Goal: Complete application form: Complete application form

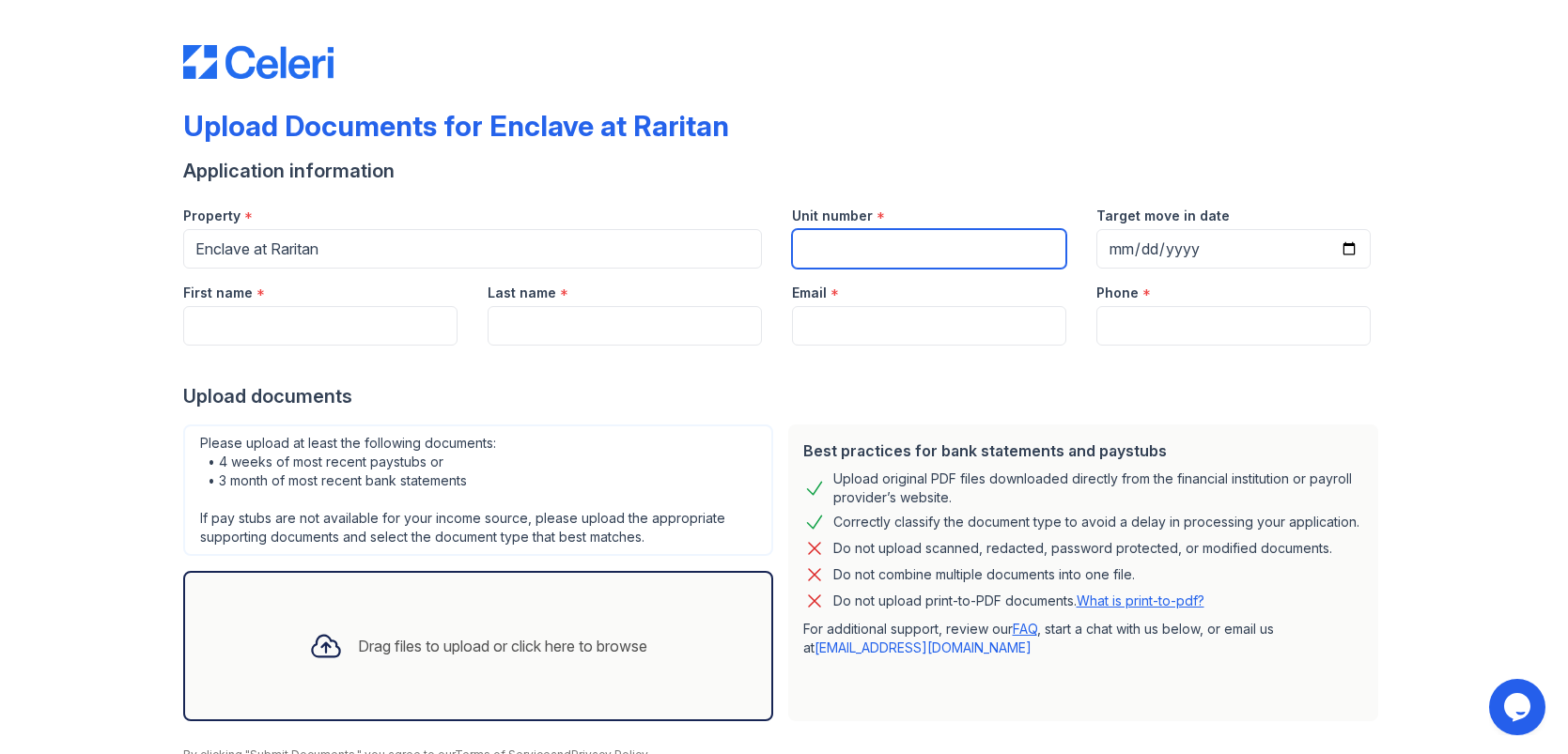
click at [872, 249] on input "Unit number" at bounding box center [930, 248] width 275 height 39
type input "323"
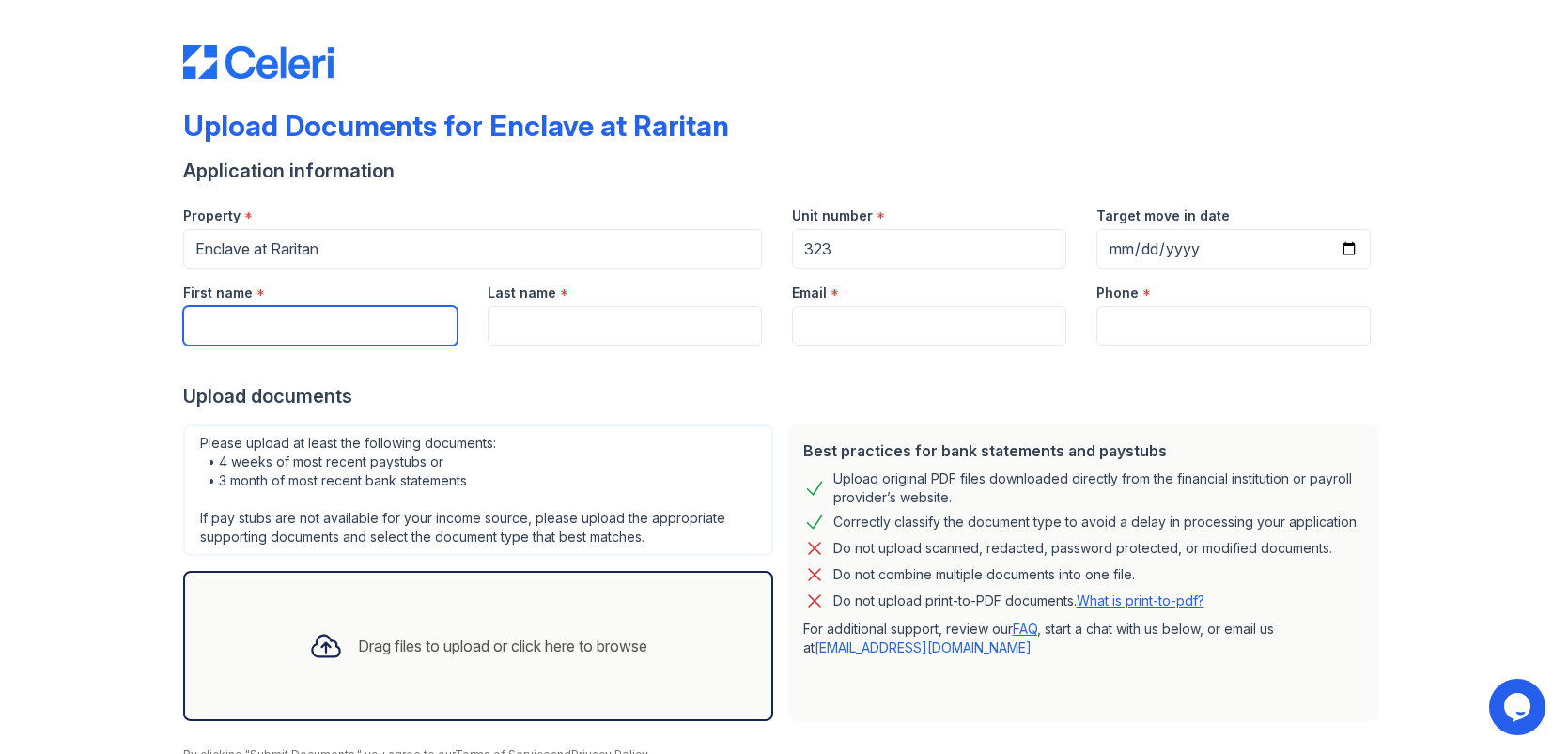
click at [347, 324] on input "First name" at bounding box center [321, 325] width 275 height 39
type input "[PERSON_NAME]"
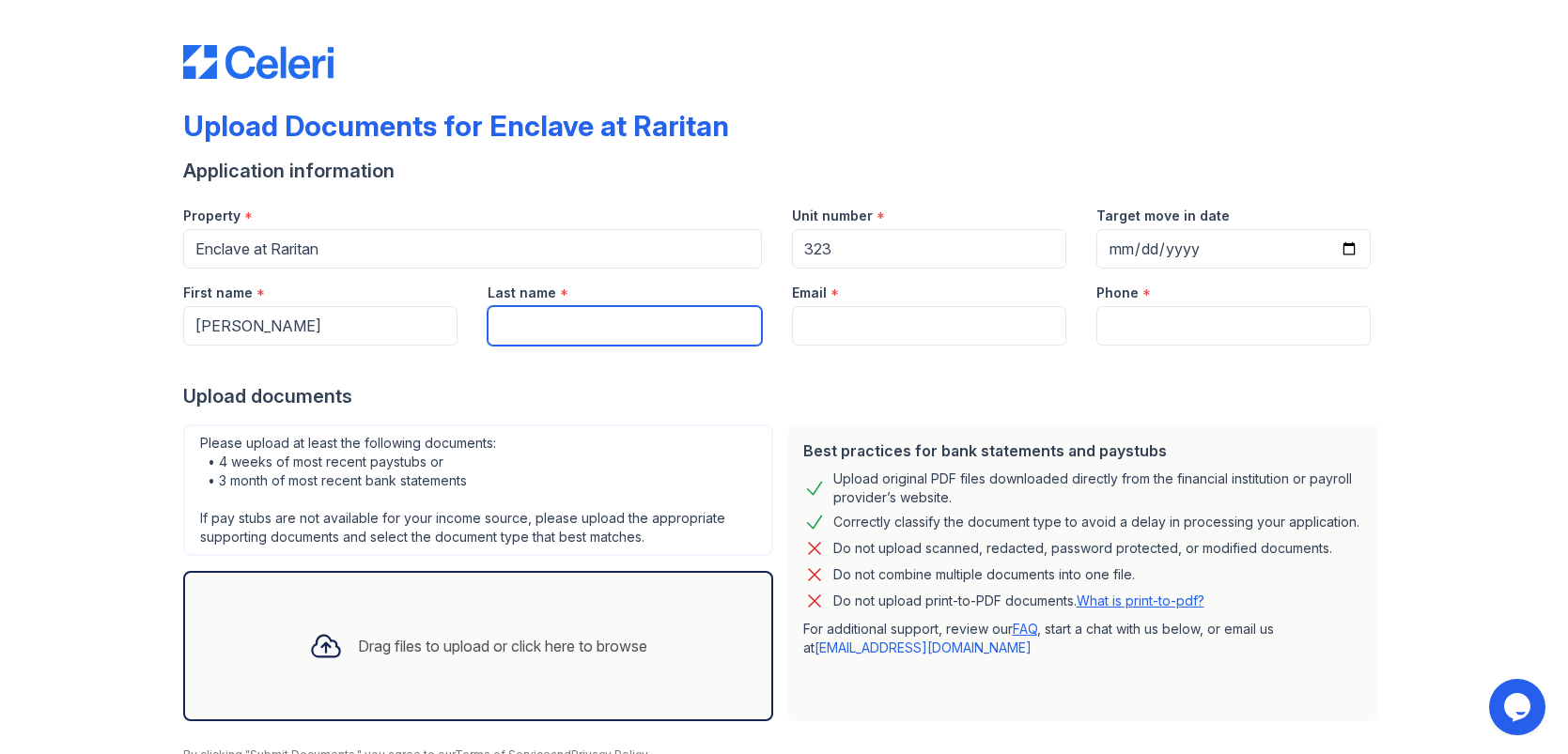
click at [578, 335] on input "Last name" at bounding box center [625, 325] width 275 height 39
type input "[PERSON_NAME]"
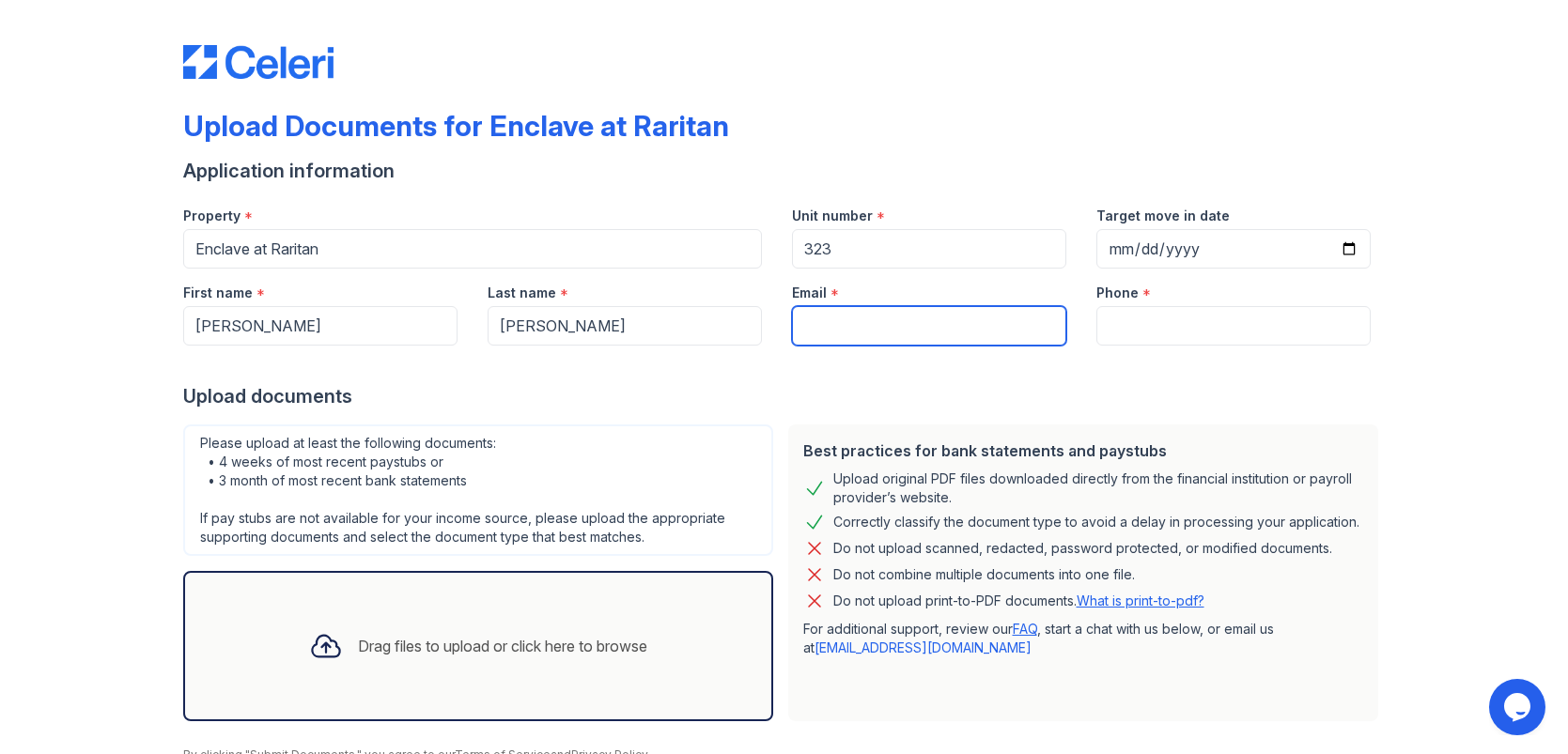
click at [853, 317] on input "Email" at bounding box center [930, 325] width 275 height 39
type input "[EMAIL_ADDRESS][DOMAIN_NAME]"
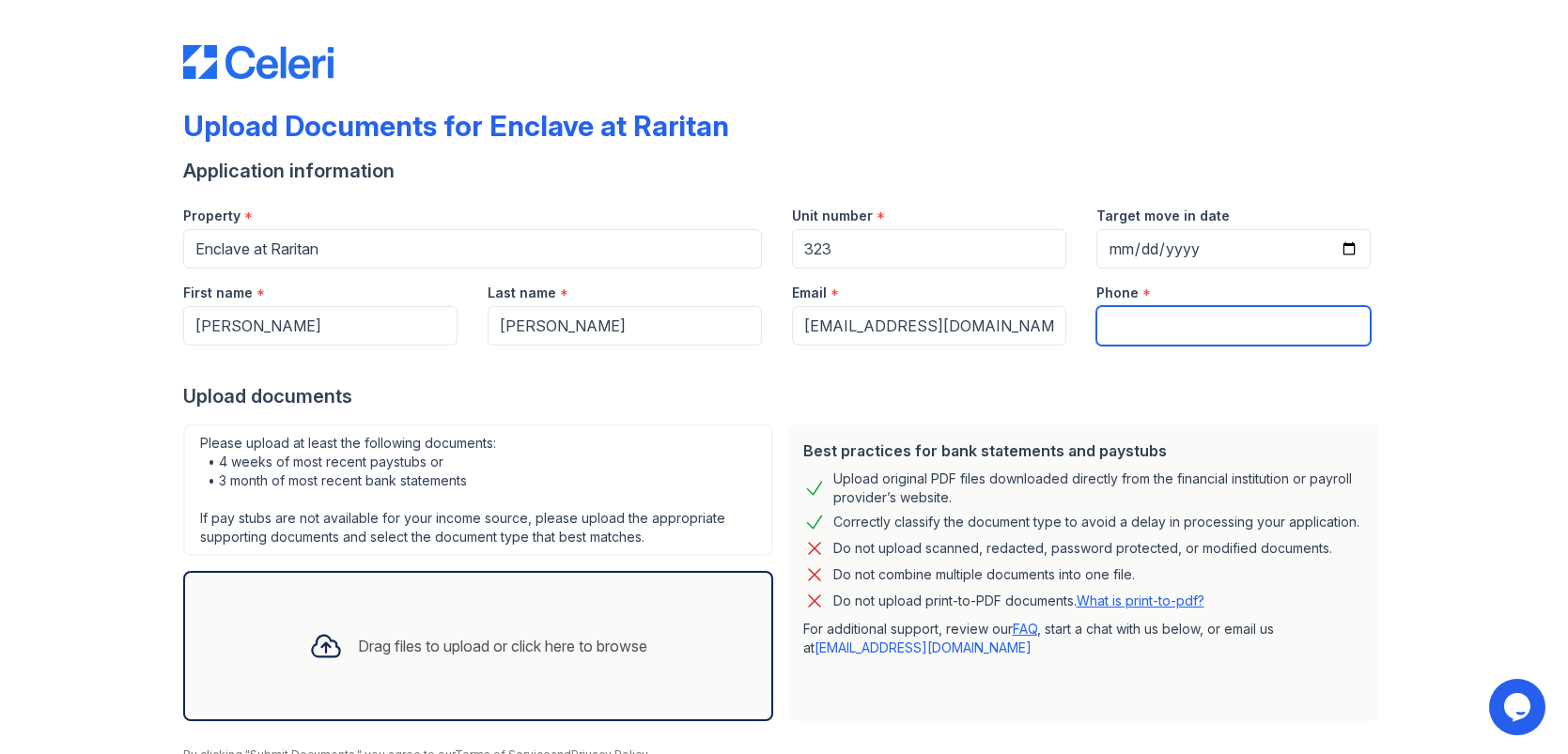
click at [1181, 329] on input "Phone" at bounding box center [1234, 325] width 275 height 39
type input "2015639656"
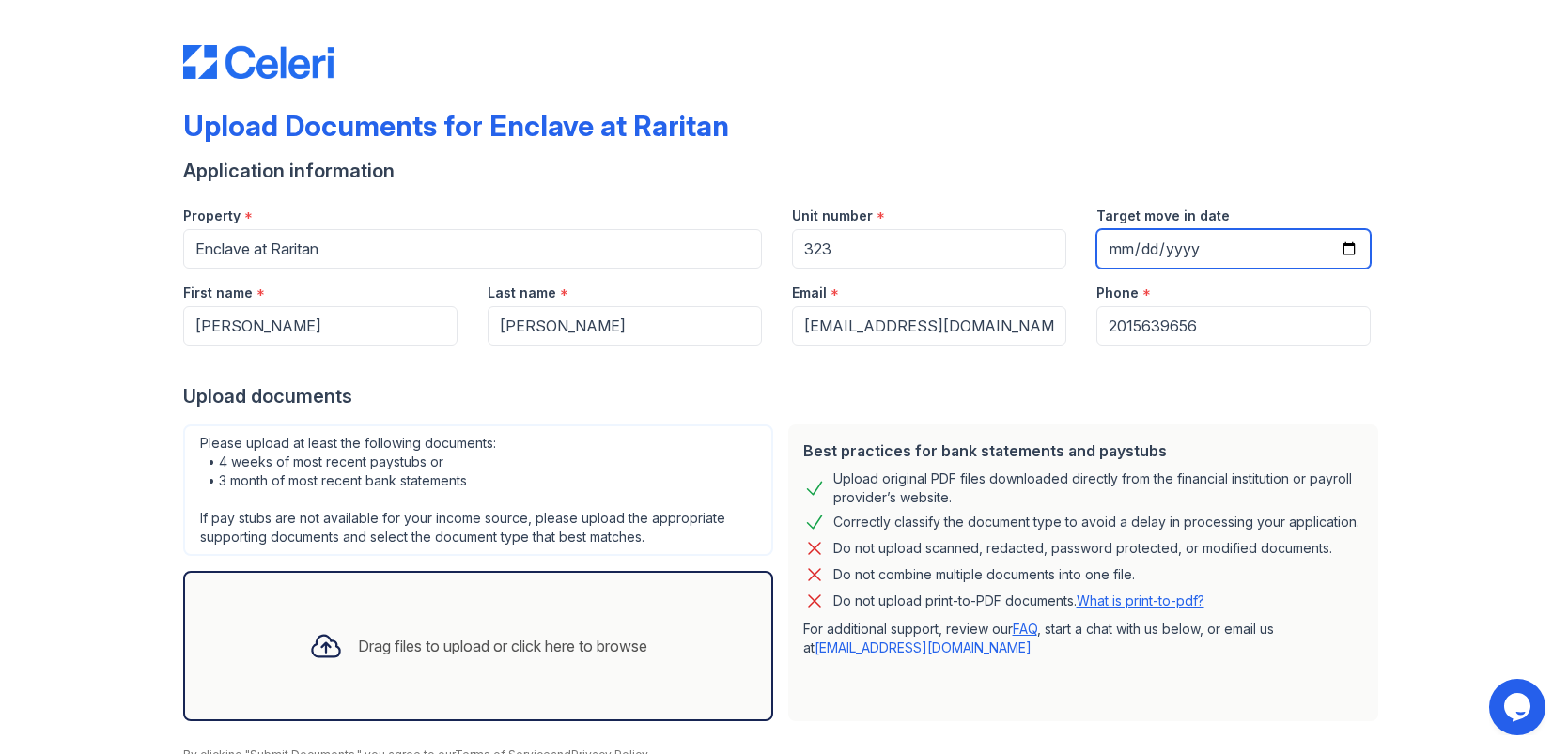
click at [1131, 249] on input "Target move in date" at bounding box center [1234, 248] width 275 height 39
click at [1353, 247] on input "Target move in date" at bounding box center [1234, 248] width 275 height 39
drag, startPoint x: 1230, startPoint y: 213, endPoint x: 1099, endPoint y: 211, distance: 131.0
click at [1099, 211] on div "Target move in date" at bounding box center [1234, 210] width 275 height 38
click at [1134, 204] on div "Target move in date" at bounding box center [1234, 210] width 275 height 38
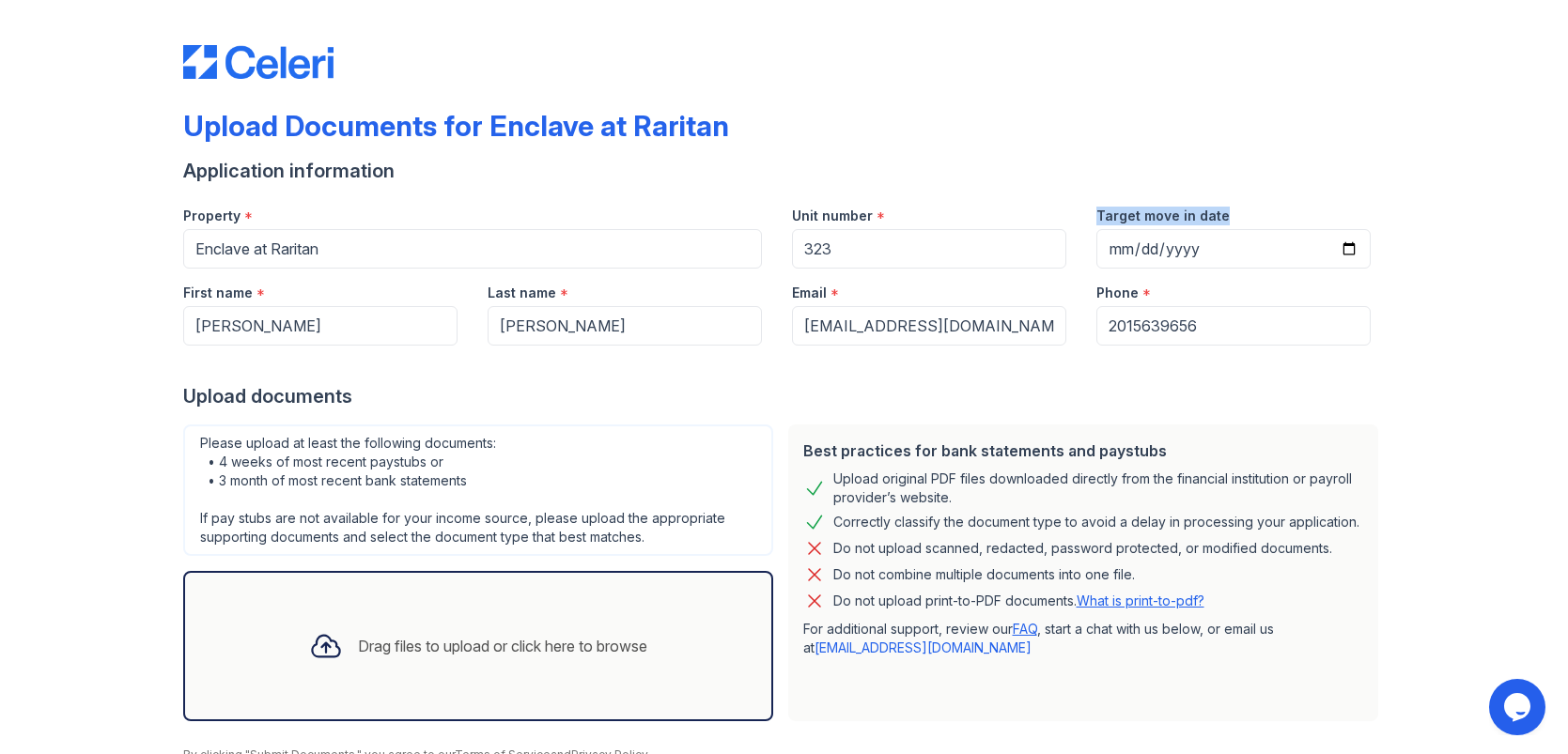
copy label "Target move in date"
click at [1351, 249] on input "Target move in date" at bounding box center [1234, 248] width 275 height 39
type input "[DATE]"
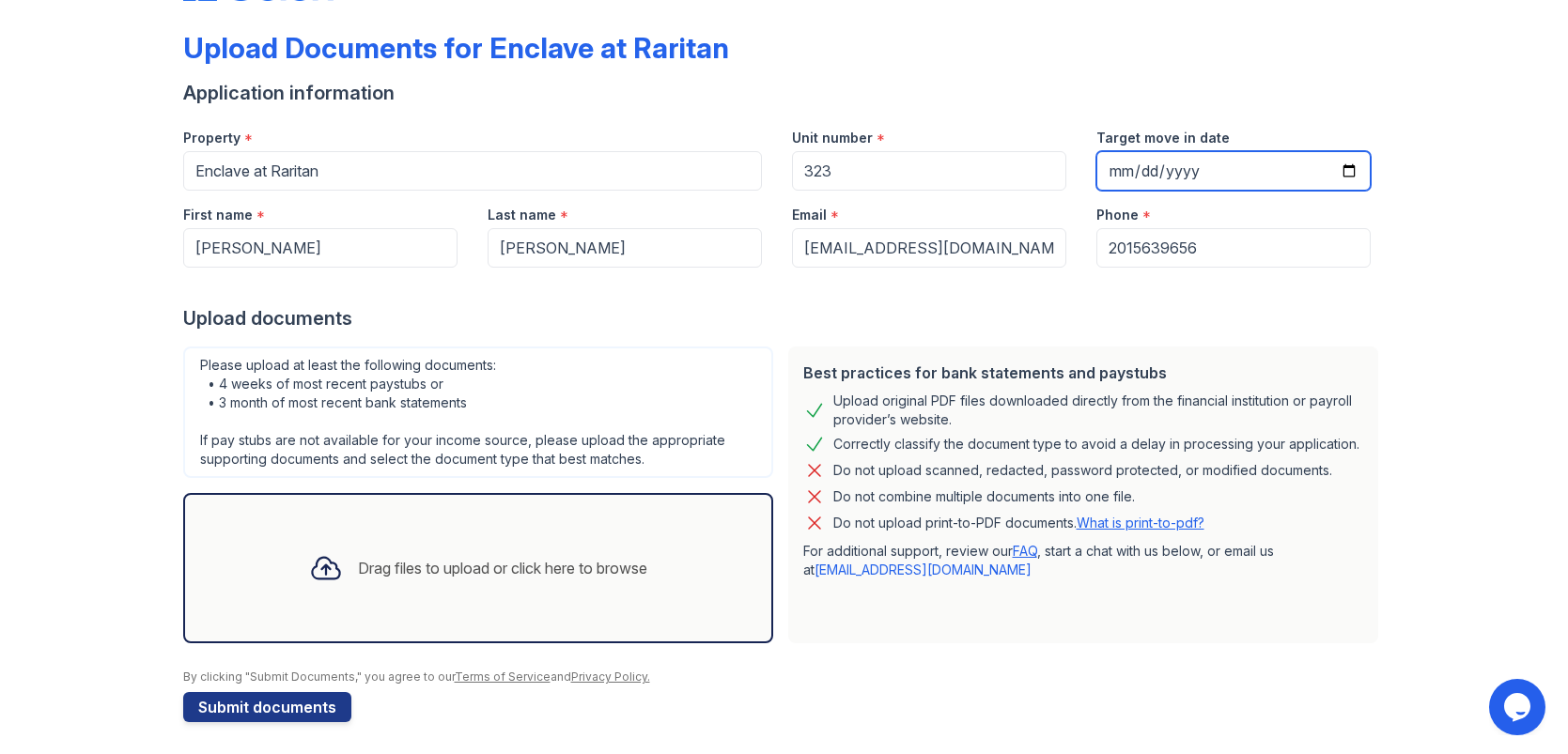
scroll to position [81, 0]
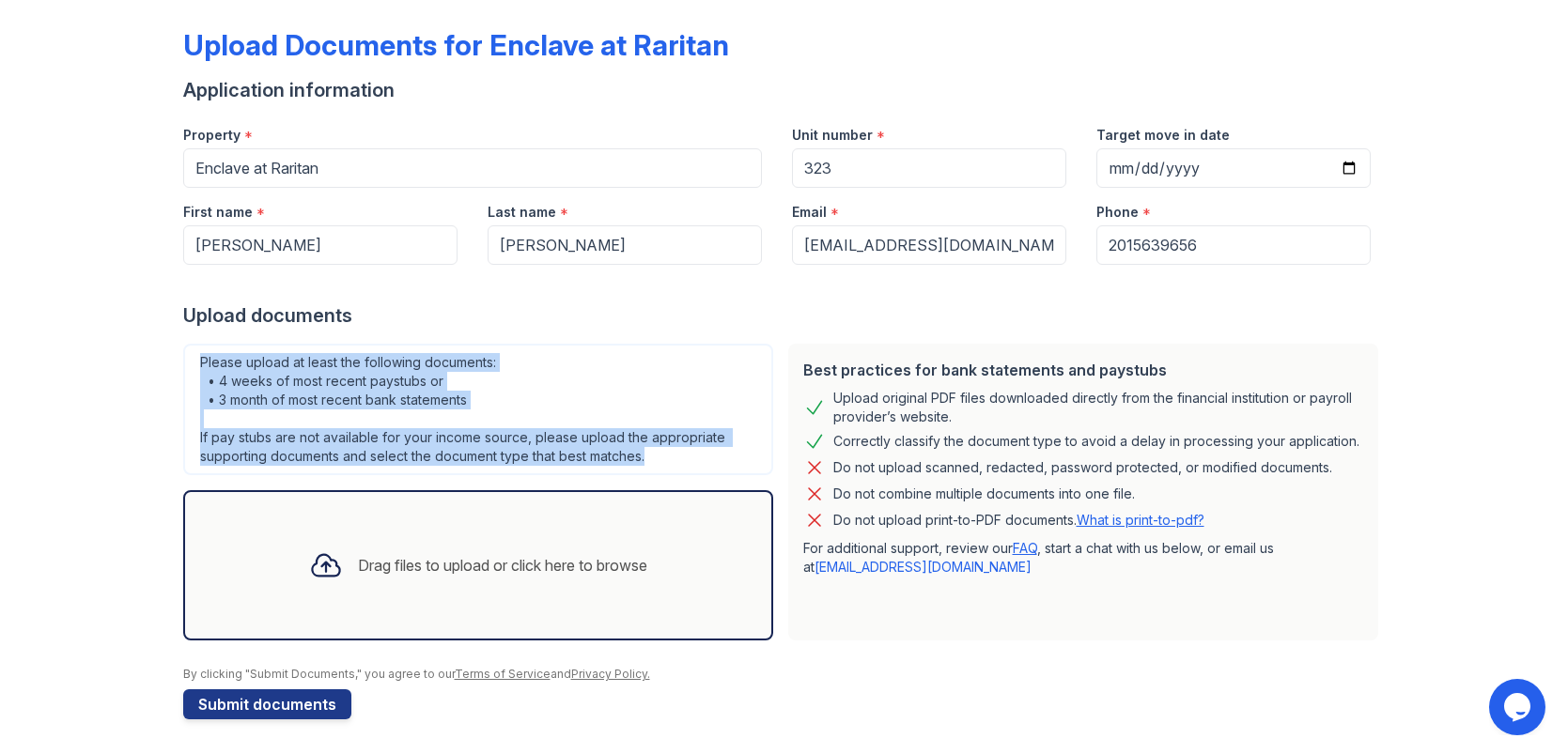
drag, startPoint x: 200, startPoint y: 362, endPoint x: 670, endPoint y: 460, distance: 480.1
click at [670, 460] on div "Please upload at least the following documents: • 4 weeks of most recent paystu…" at bounding box center [478, 409] width 591 height 132
copy div "Please upload at least the following documents: • 4 weeks of most recent paystu…"
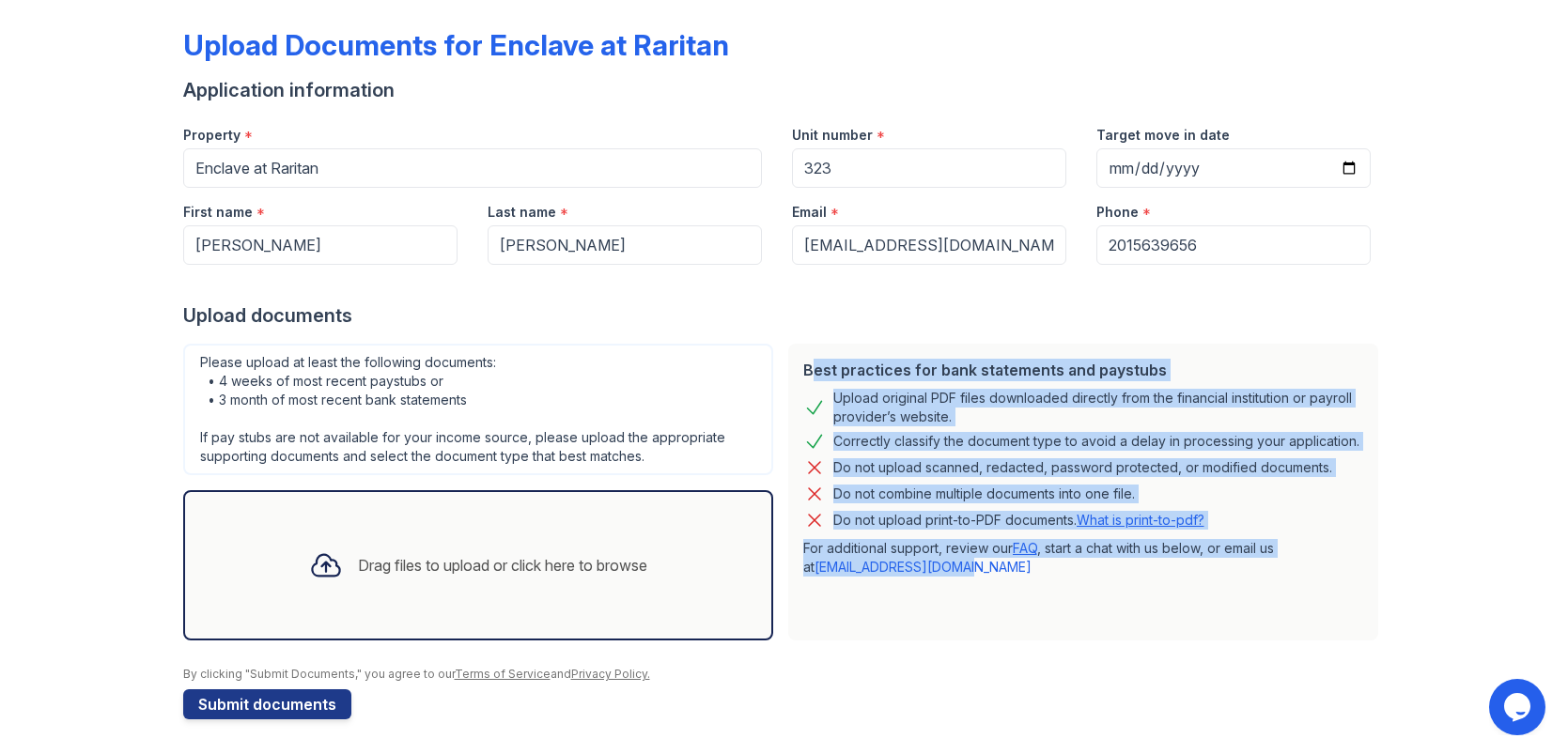
drag, startPoint x: 804, startPoint y: 371, endPoint x: 1118, endPoint y: 571, distance: 372.3
click at [1118, 571] on div "Best practices for bank statements and paystubs Upload original PDF files downl…" at bounding box center [1084, 492] width 591 height 297
copy div "Best practices for bank statements and paystubs Upload original PDF files downl…"
click at [293, 701] on button "Submit documents" at bounding box center [267, 704] width 169 height 30
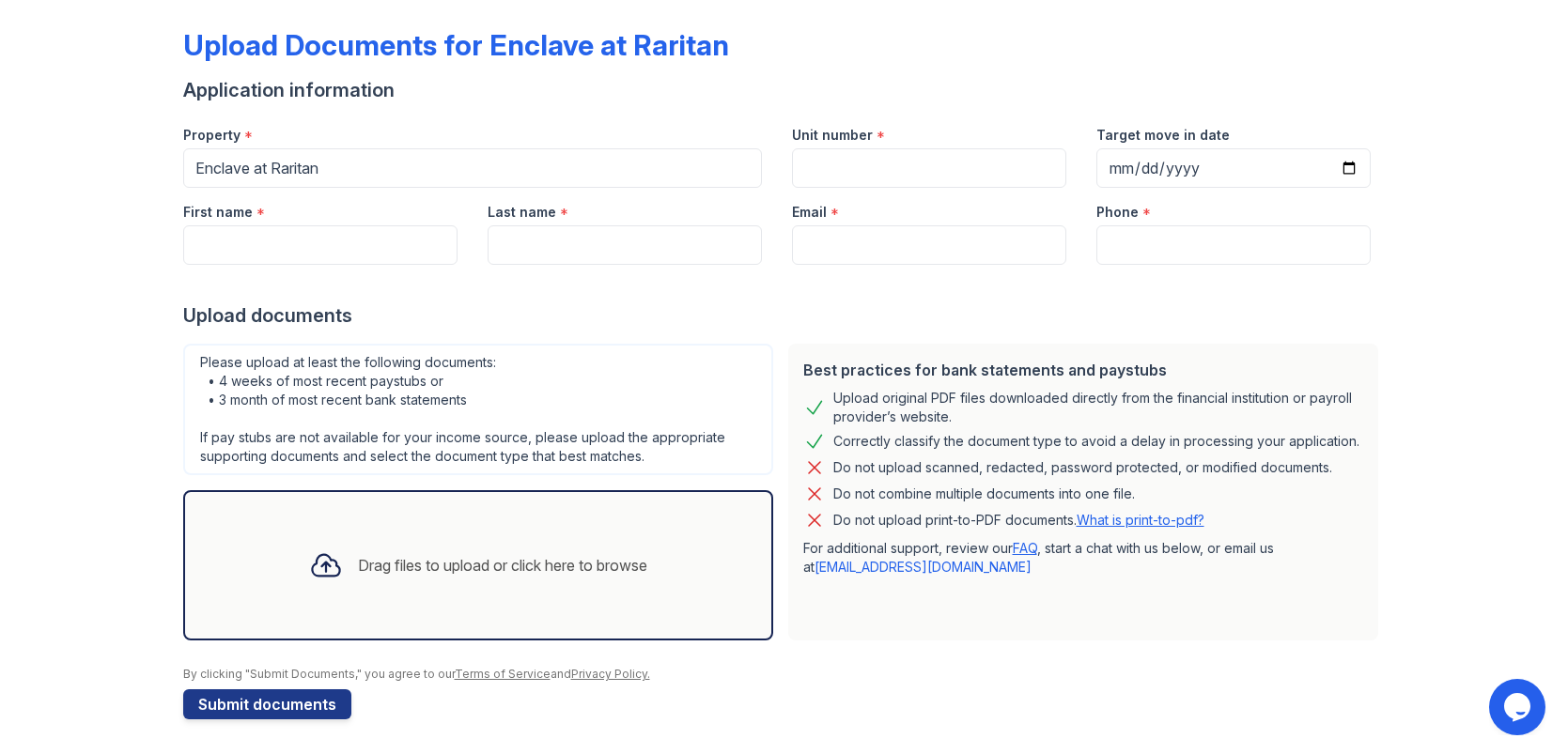
click at [390, 554] on div "Drag files to upload or click here to browse" at bounding box center [502, 565] width 289 height 22
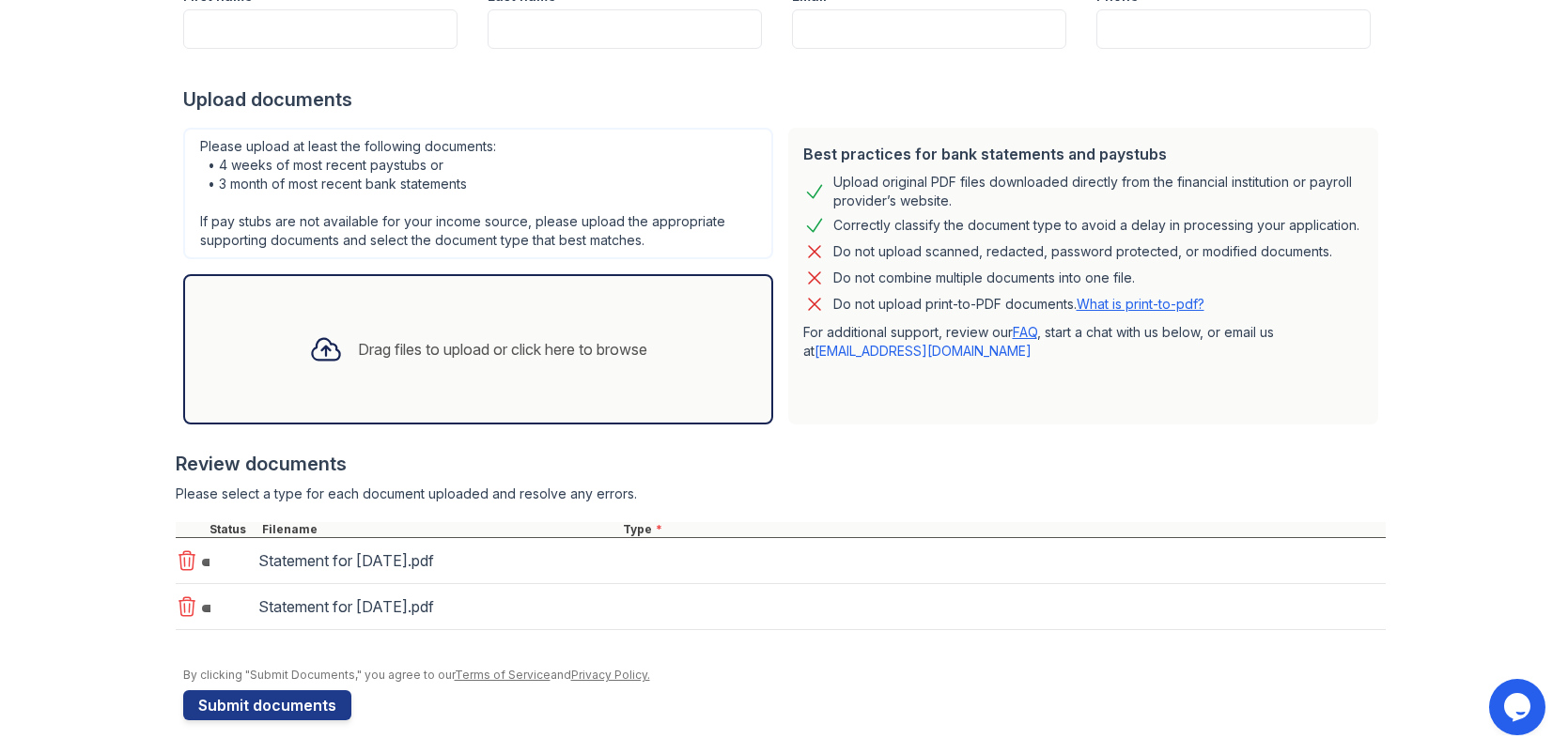
scroll to position [298, 0]
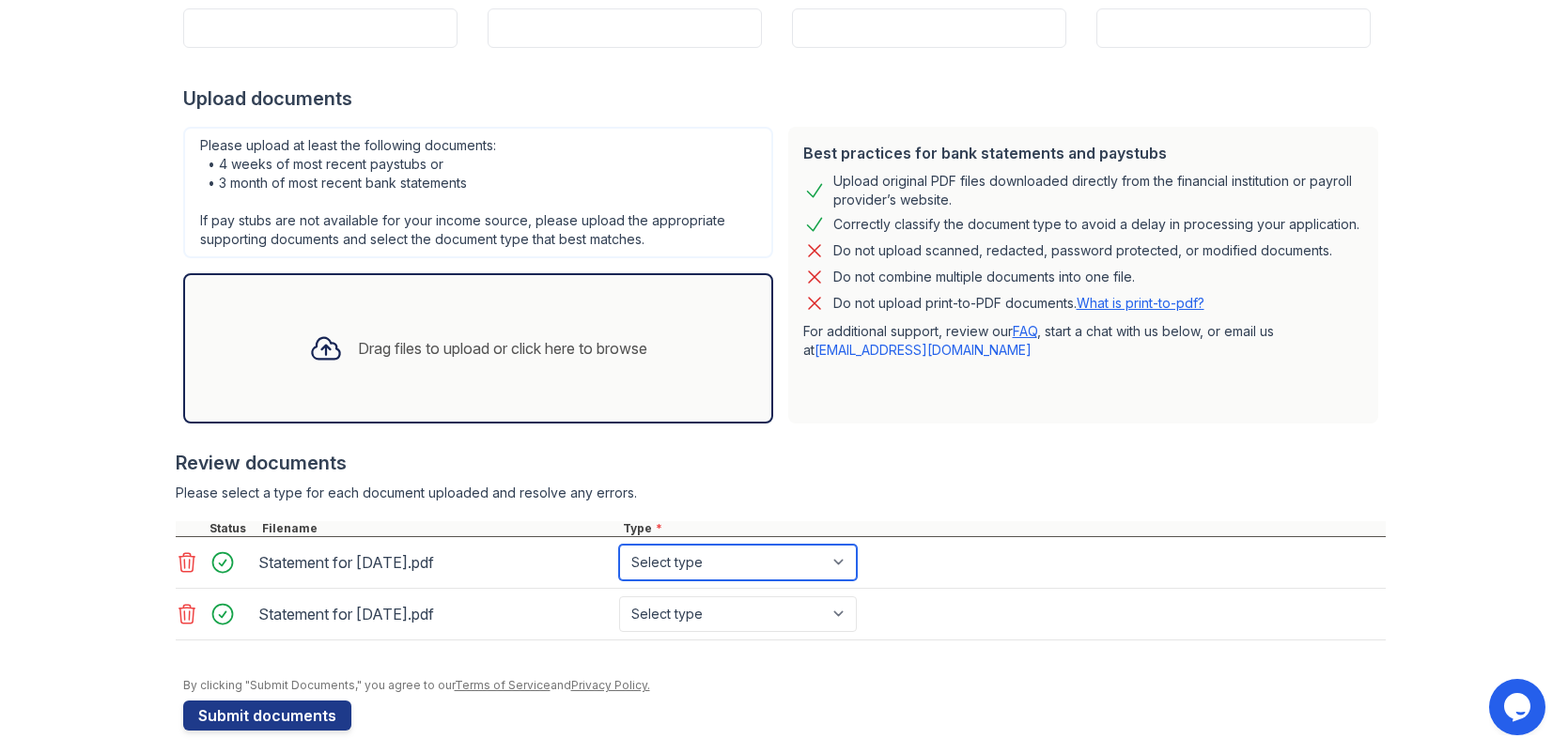
click at [843, 561] on select "Select type Paystub Bank Statement Offer Letter Tax Documents Benefit Award Let…" at bounding box center [738, 562] width 238 height 36
select select "paystub"
click at [619, 545] on select "Select type Paystub Bank Statement Offer Letter Tax Documents Benefit Award Let…" at bounding box center [738, 562] width 238 height 36
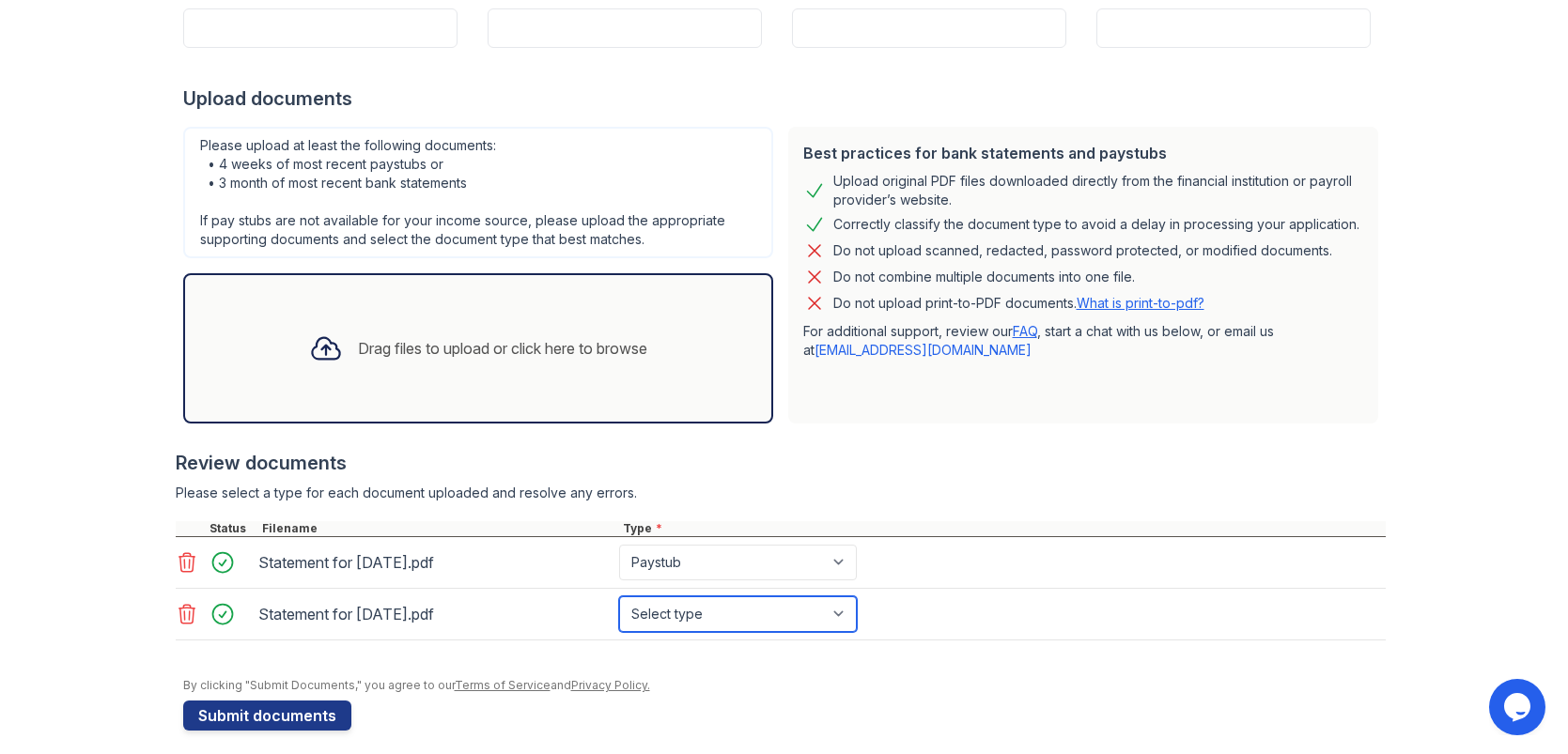
click at [840, 614] on select "Select type Paystub Bank Statement Offer Letter Tax Documents Benefit Award Let…" at bounding box center [738, 614] width 238 height 36
select select "paystub"
click at [619, 596] on select "Select type Paystub Bank Statement Offer Letter Tax Documents Benefit Award Let…" at bounding box center [738, 614] width 238 height 36
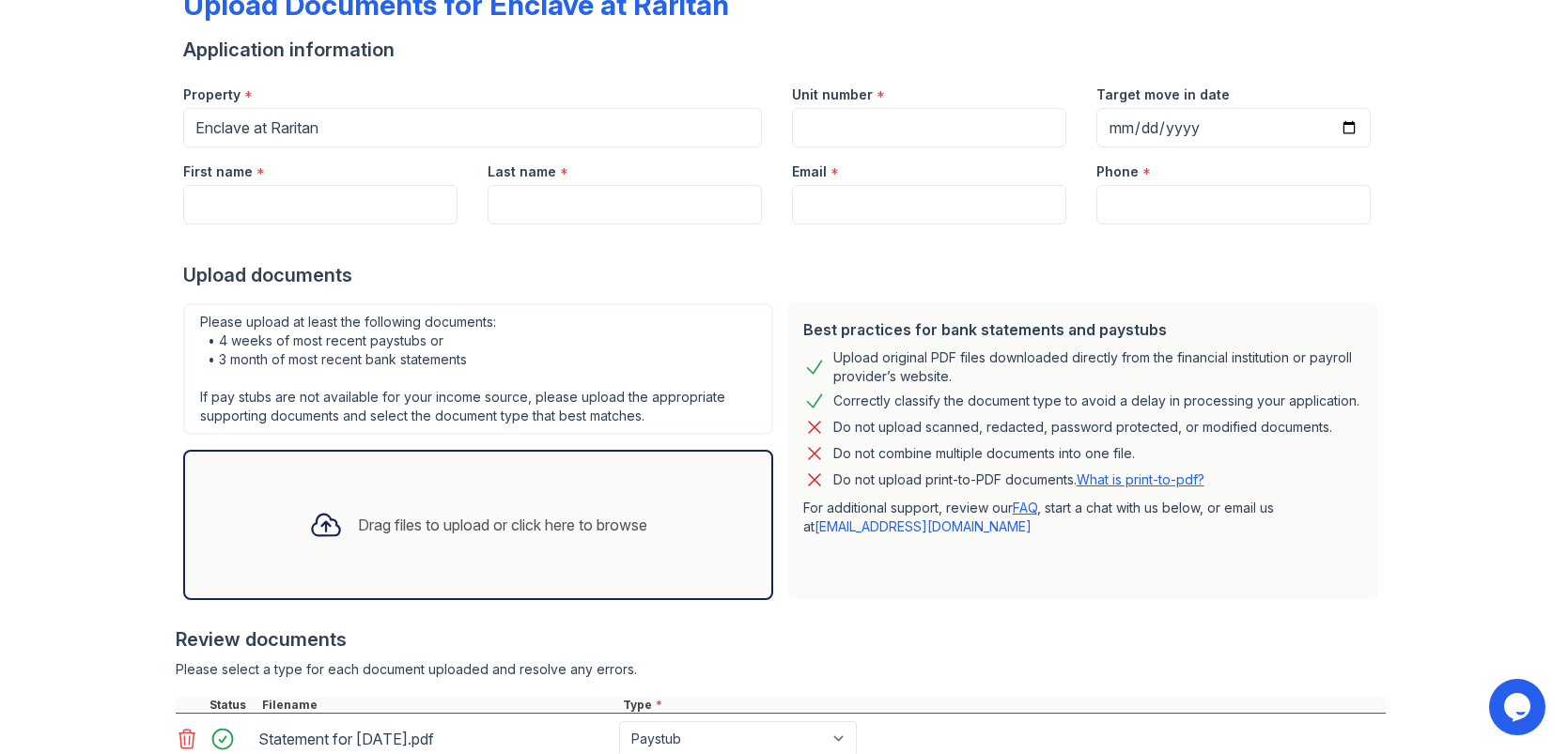
scroll to position [0, 0]
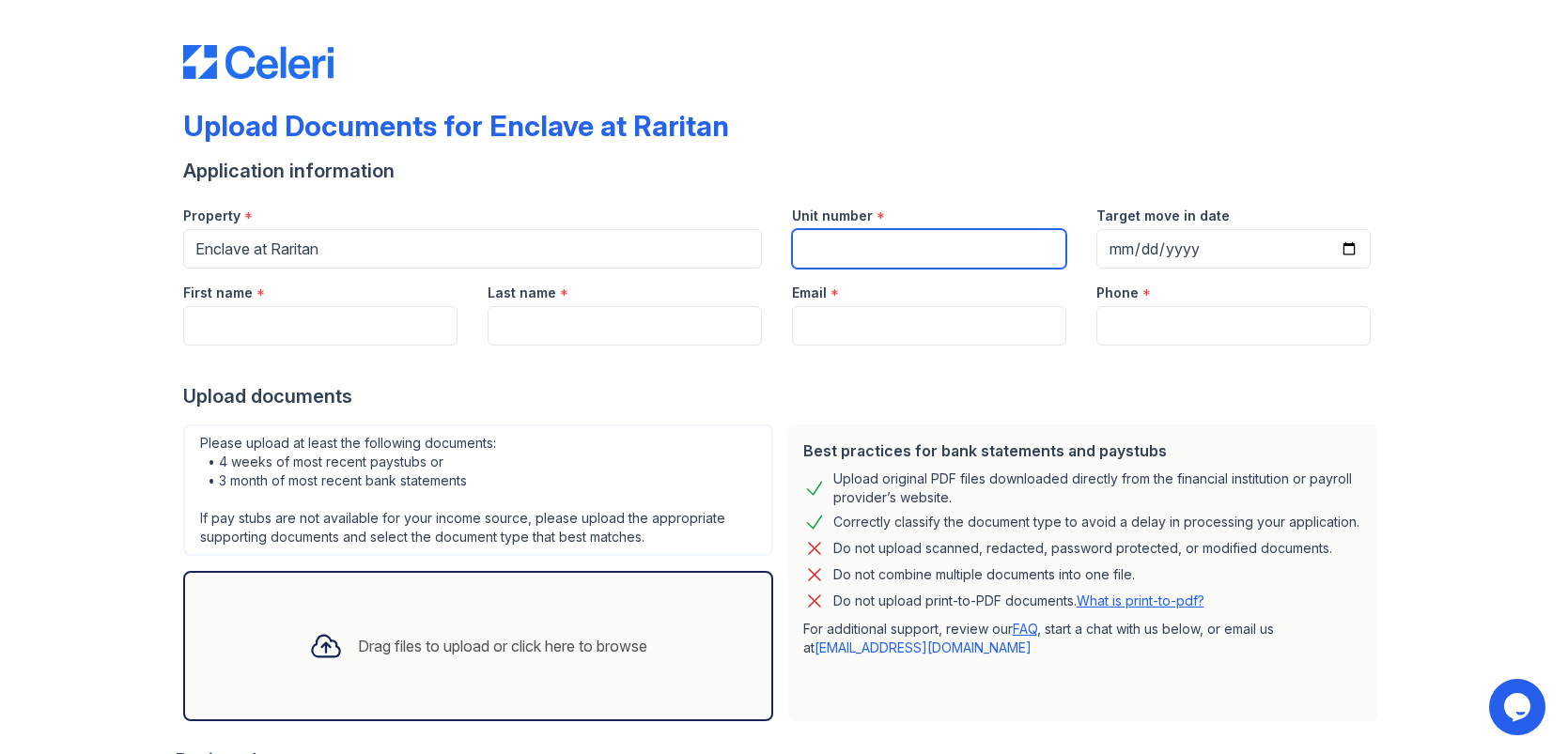
click at [829, 247] on input "Unit number" at bounding box center [930, 248] width 275 height 39
type input "323"
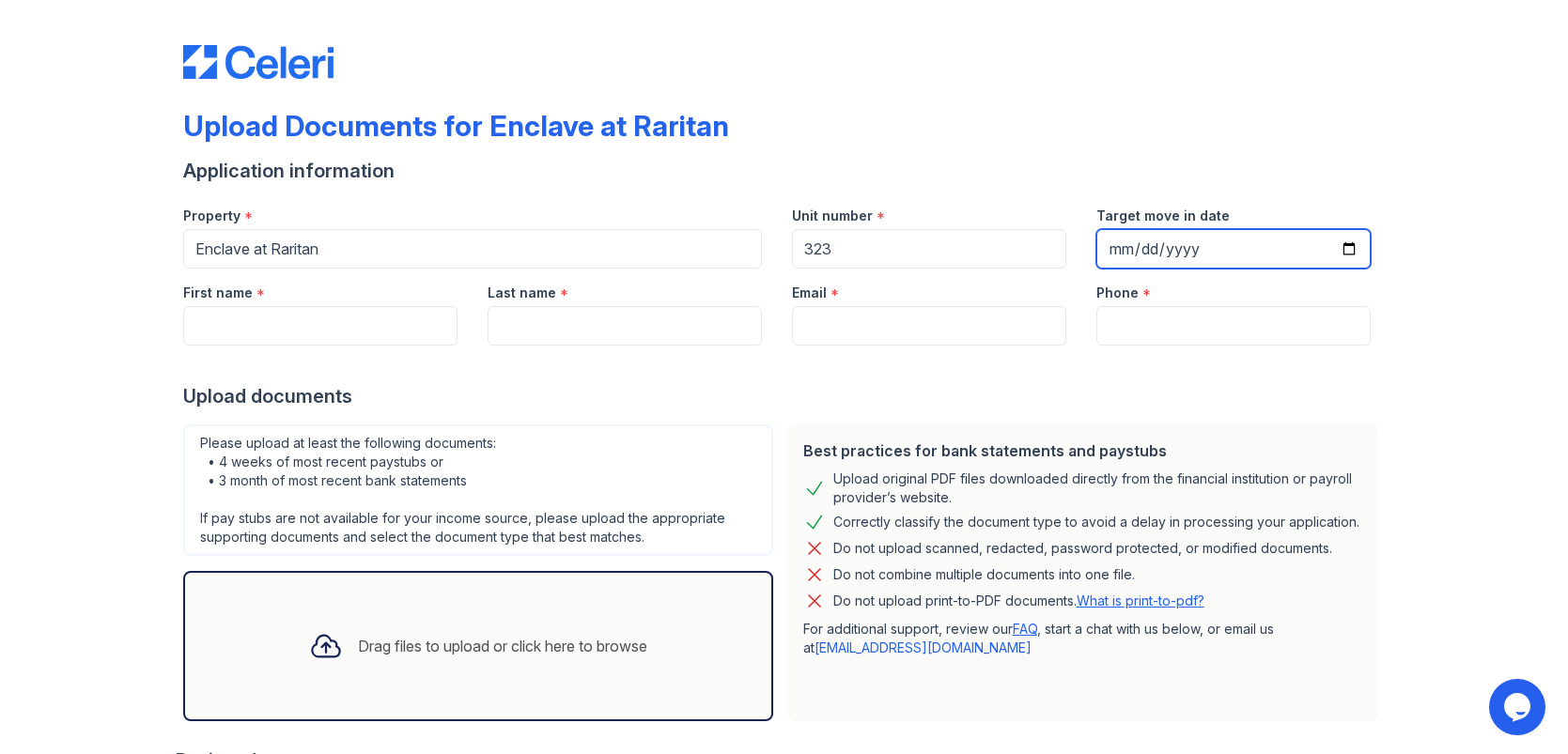
click at [1347, 246] on input "Target move in date" at bounding box center [1234, 248] width 275 height 39
type input "[DATE]"
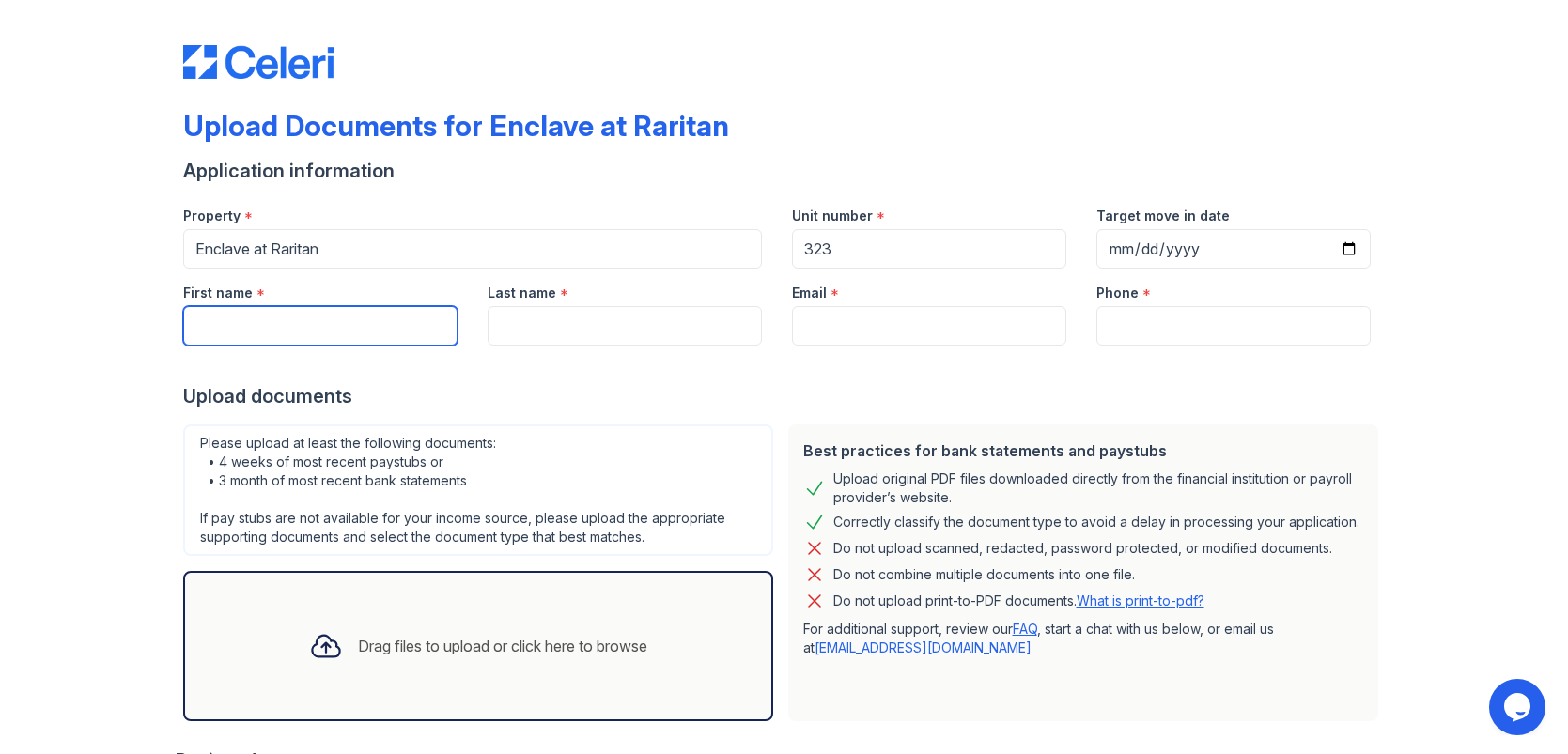
click at [339, 320] on input "First name" at bounding box center [321, 325] width 275 height 39
type input "[PERSON_NAME]"
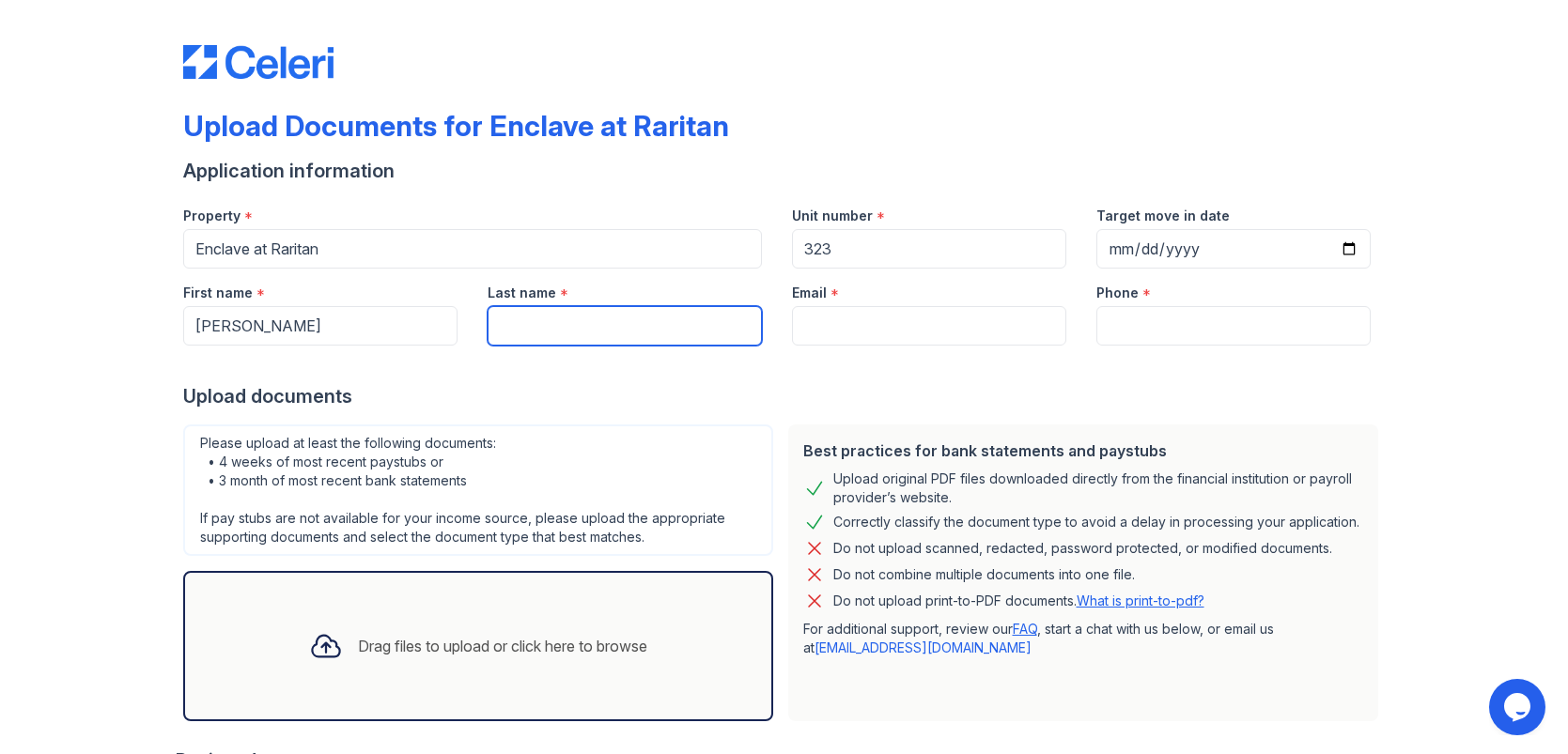
click at [576, 326] on input "Last name" at bounding box center [625, 325] width 275 height 39
type input "[PERSON_NAME]"
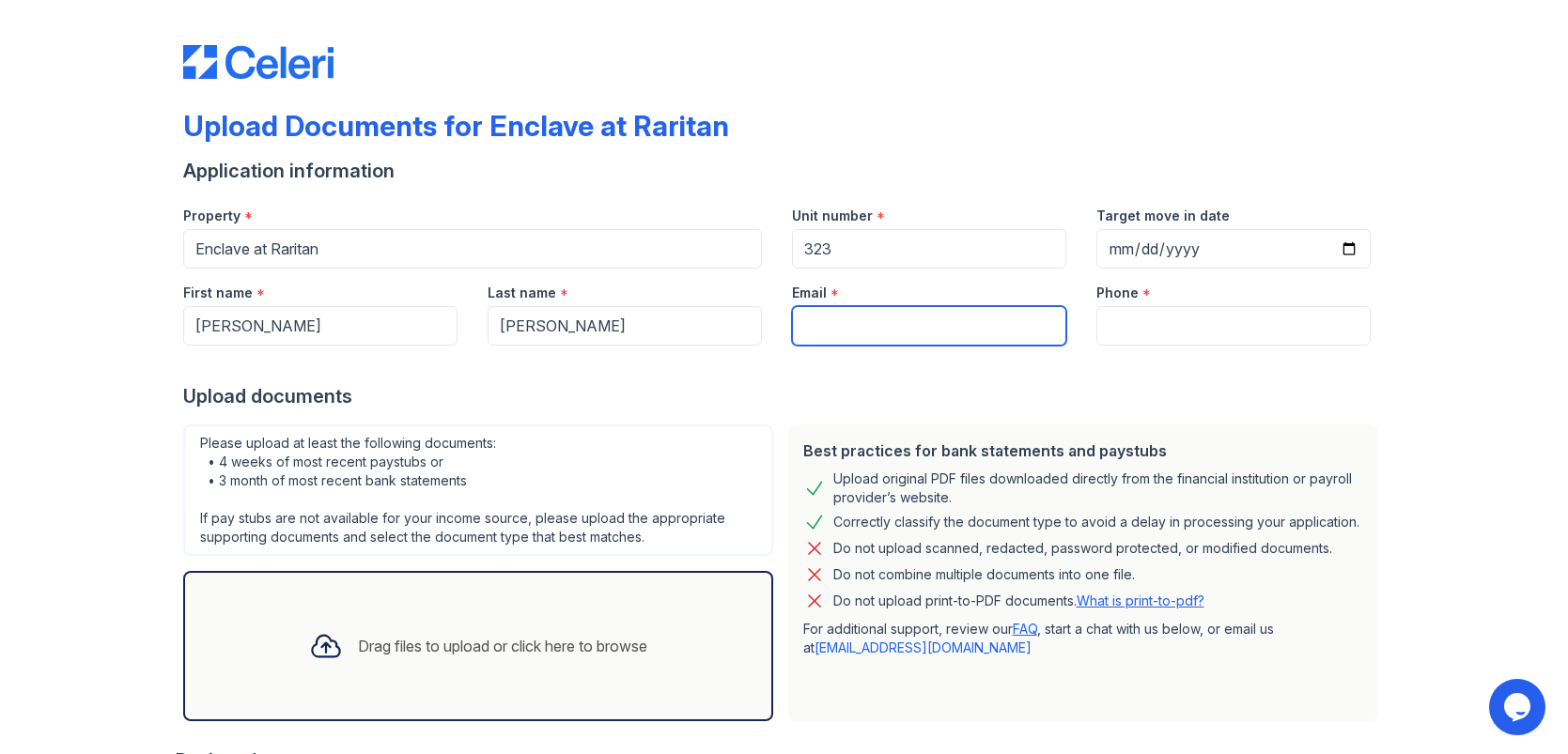
click at [830, 326] on input "Email" at bounding box center [930, 325] width 275 height 39
type input "[EMAIL_ADDRESS][DOMAIN_NAME]"
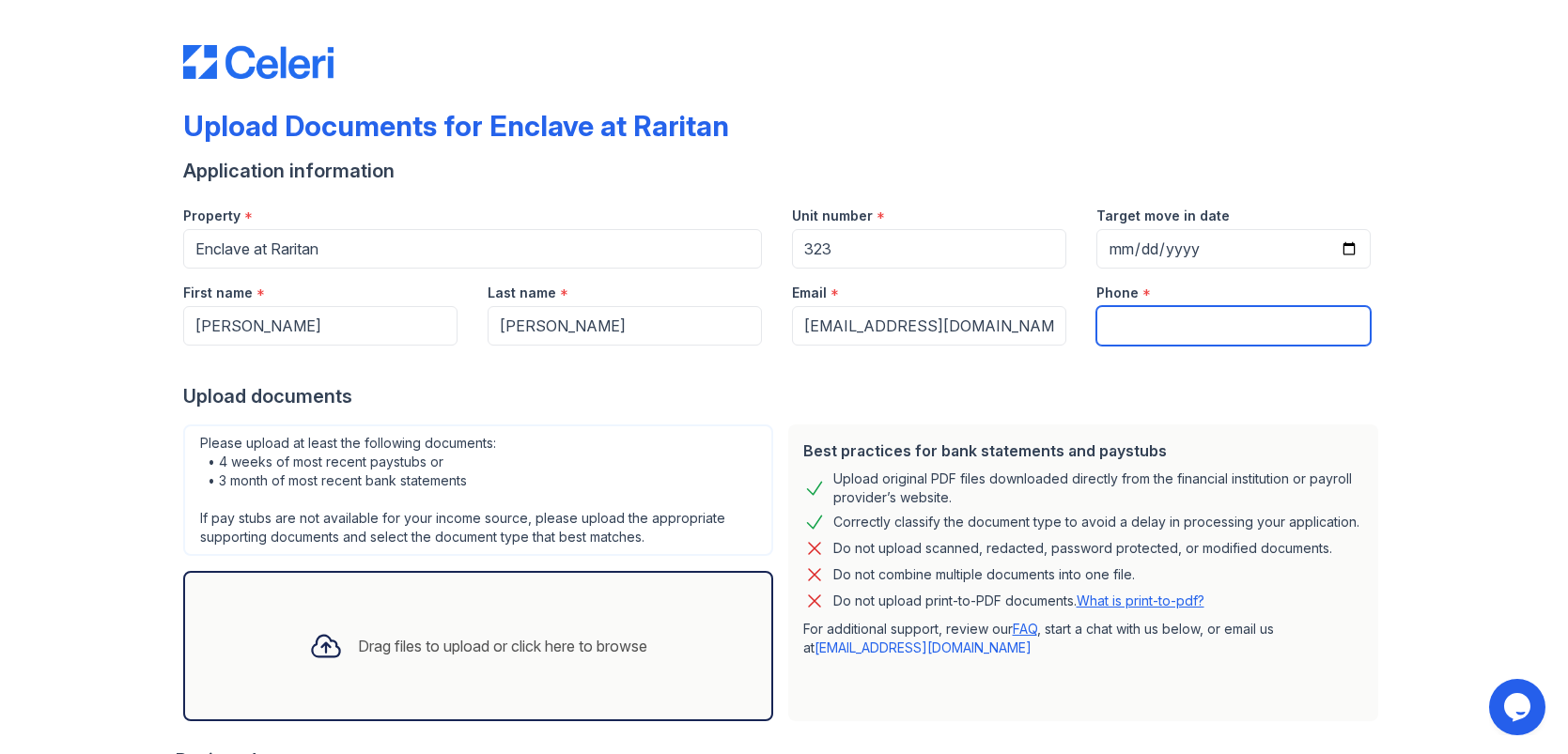
click at [1126, 315] on input "Phone" at bounding box center [1234, 325] width 275 height 39
type input "2015639656"
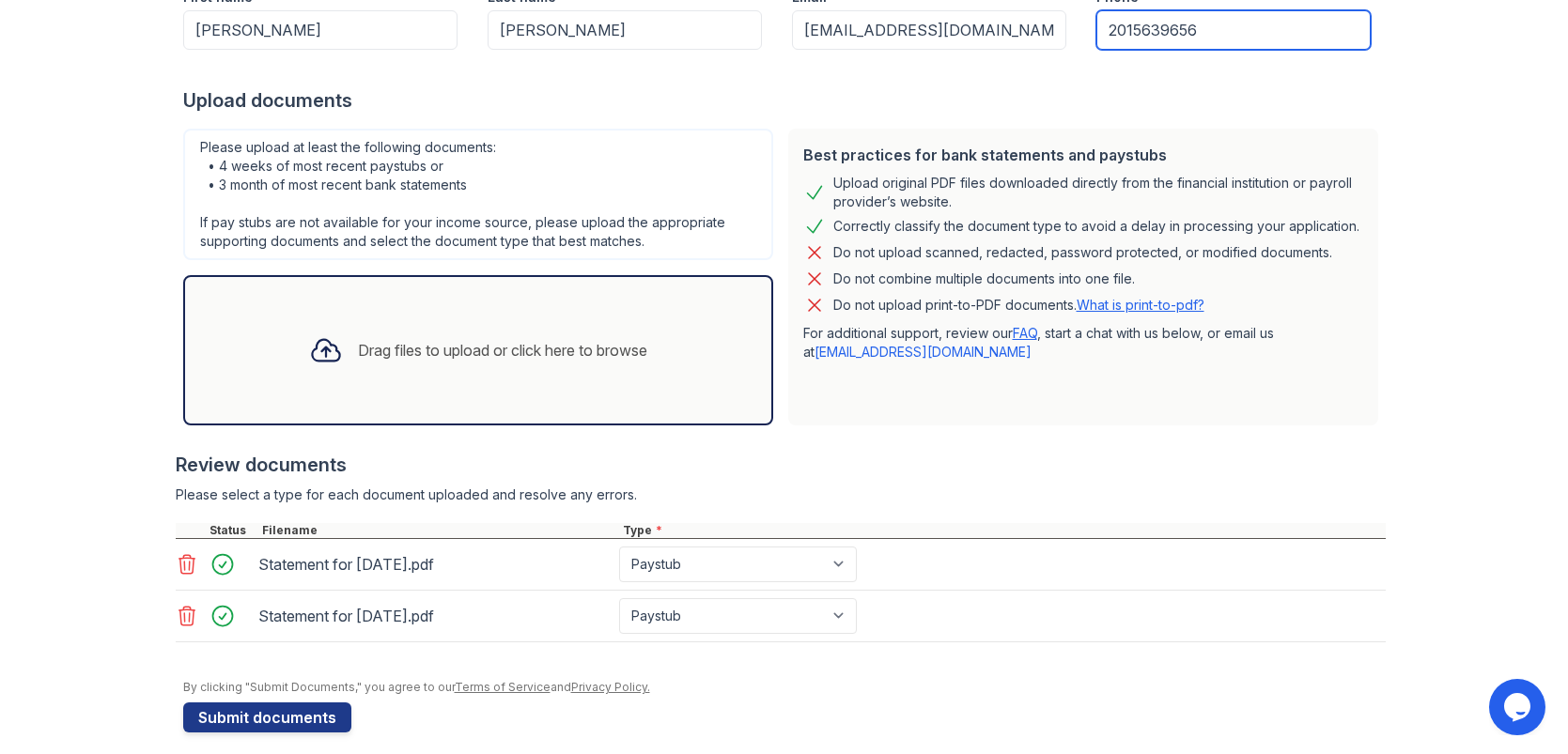
scroll to position [309, 0]
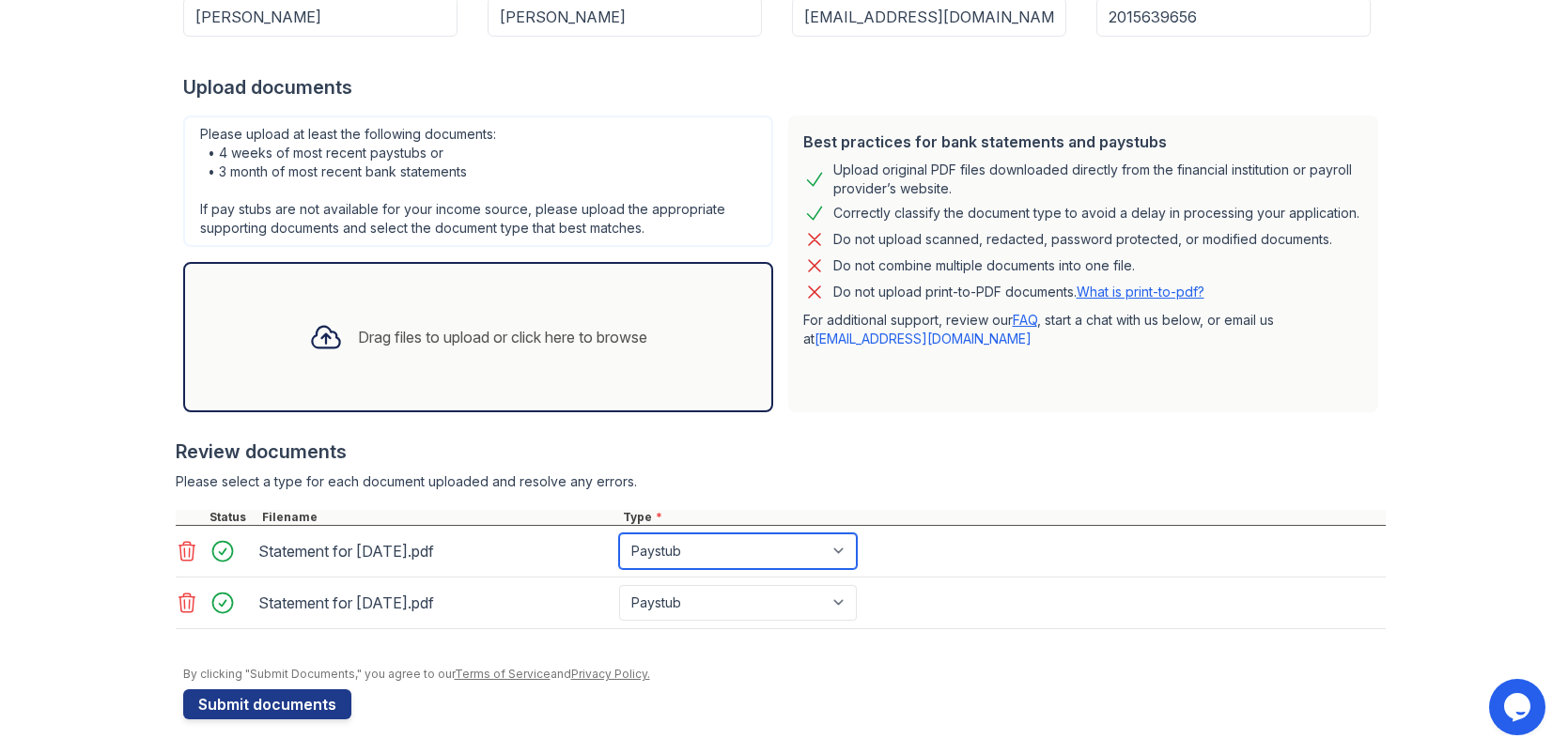
click at [842, 544] on select "Select type Paystub Bank Statement Offer Letter Tax Documents Benefit Award Let…" at bounding box center [738, 551] width 238 height 36
click at [234, 701] on button "Submit documents" at bounding box center [267, 704] width 169 height 30
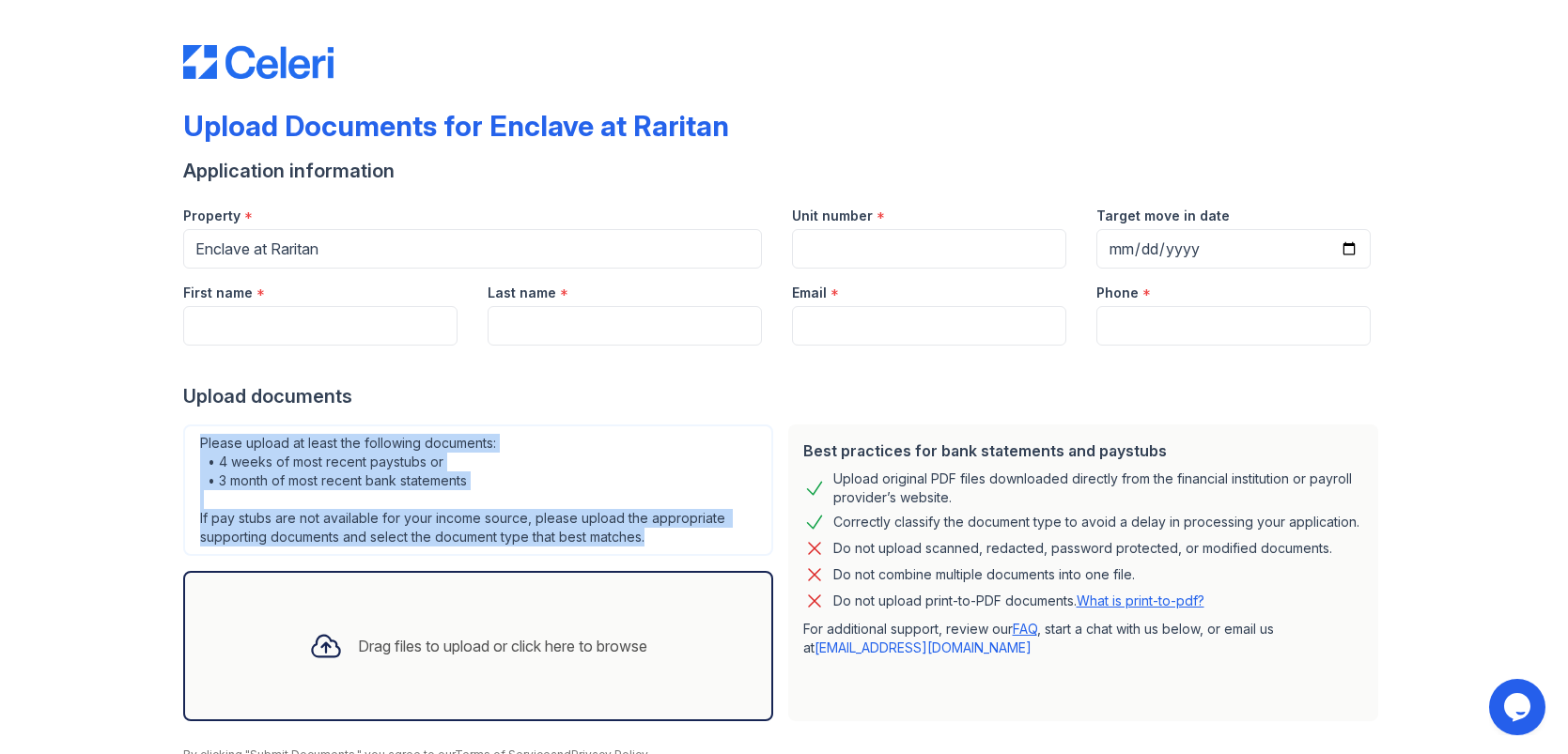
drag, startPoint x: 201, startPoint y: 441, endPoint x: 662, endPoint y: 539, distance: 471.3
click at [662, 539] on div "Please upload at least the following documents: • 4 weeks of most recent paystu…" at bounding box center [478, 490] width 591 height 132
copy div "Please upload at least the following documents: • 4 weeks of most recent paystu…"
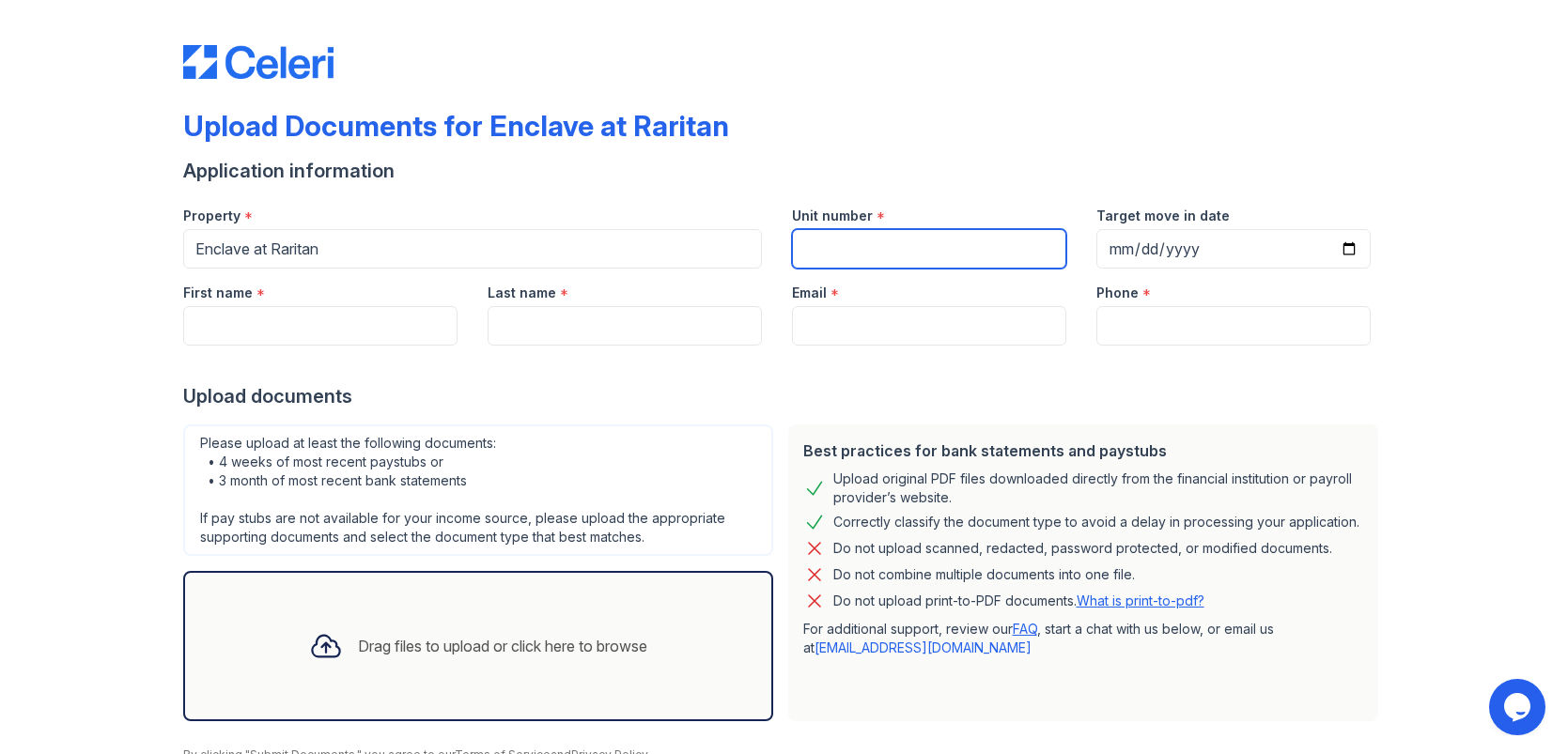
click at [847, 240] on input "Unit number" at bounding box center [930, 248] width 275 height 39
type input "323"
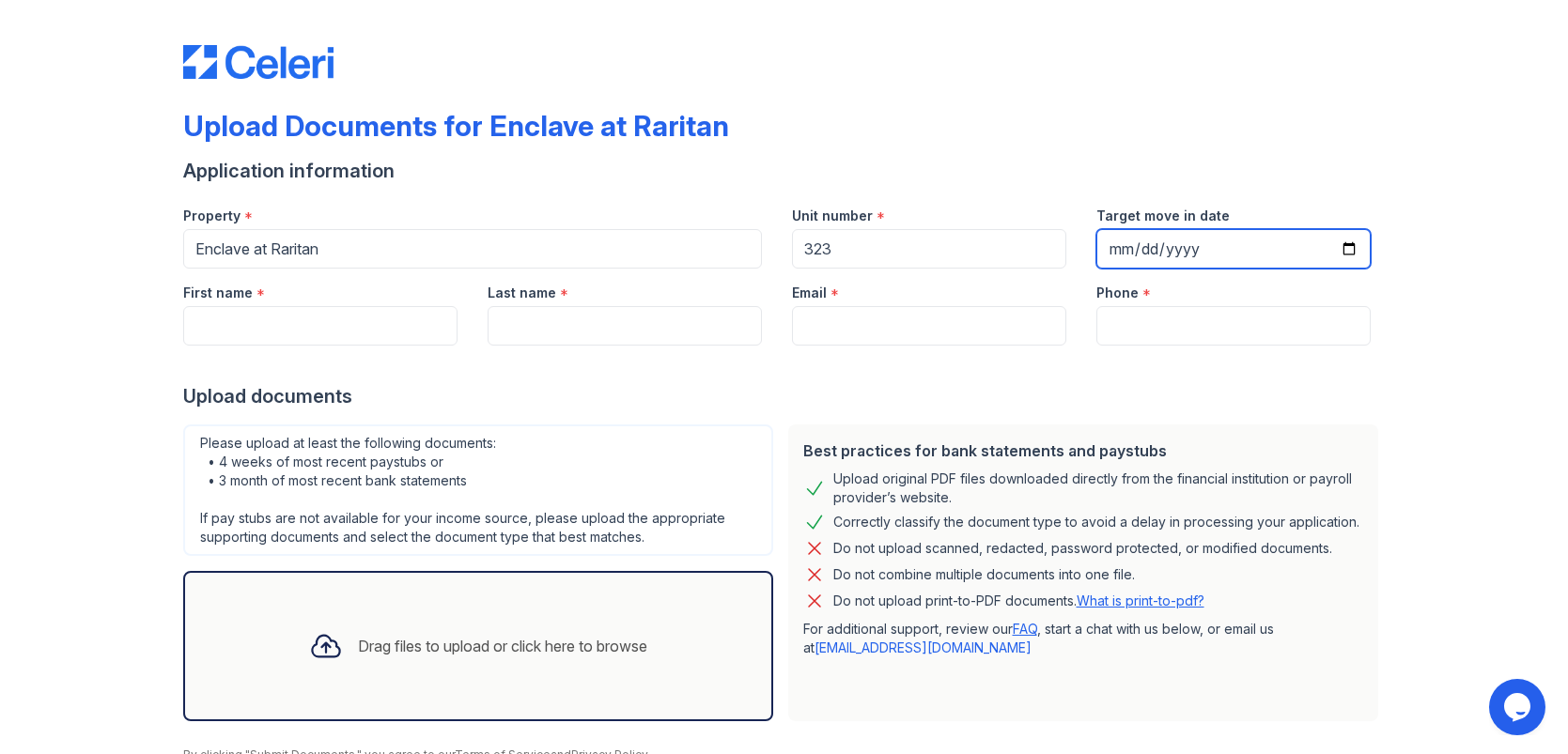
click at [1355, 247] on input "Target move in date" at bounding box center [1234, 248] width 275 height 39
type input "[DATE]"
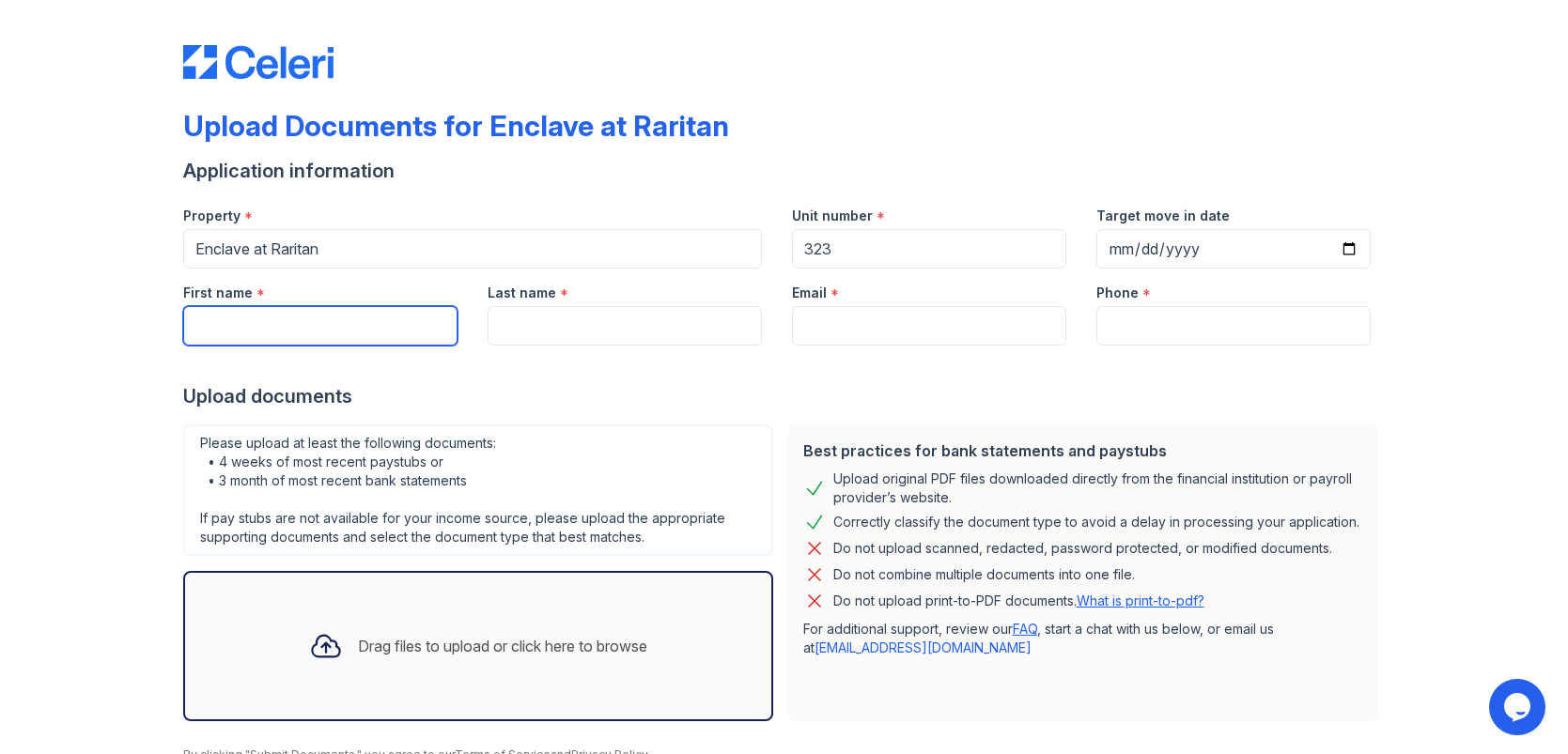
click at [221, 327] on input "First name" at bounding box center [321, 325] width 275 height 39
drag, startPoint x: 368, startPoint y: 319, endPoint x: 244, endPoint y: 320, distance: 124.0
click at [244, 320] on input "Maria Molina Gonon" at bounding box center [321, 325] width 275 height 39
type input "Maria Nohemi"
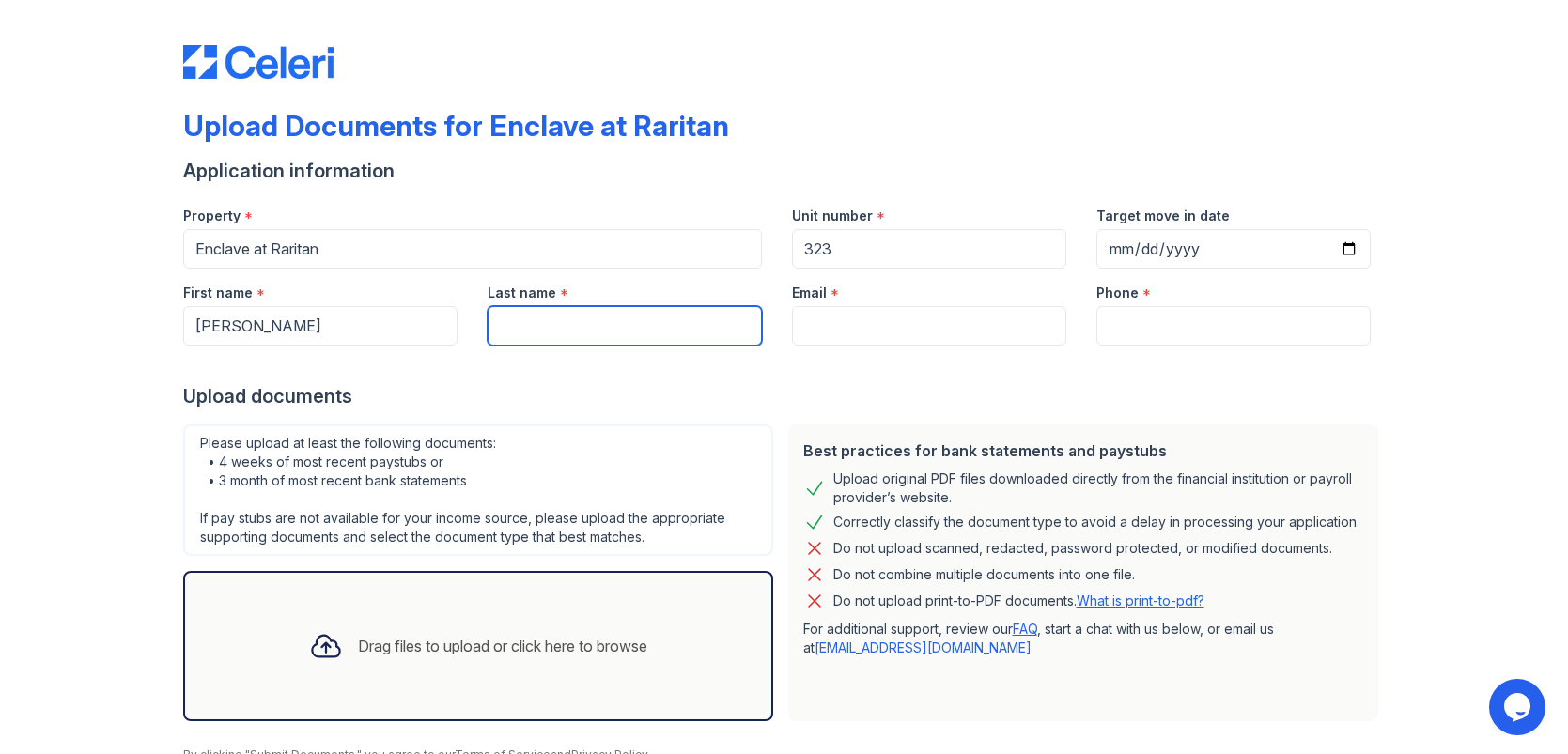
click at [527, 324] on input "Last name" at bounding box center [625, 325] width 275 height 39
type input "Molina Gonon de Aroch"
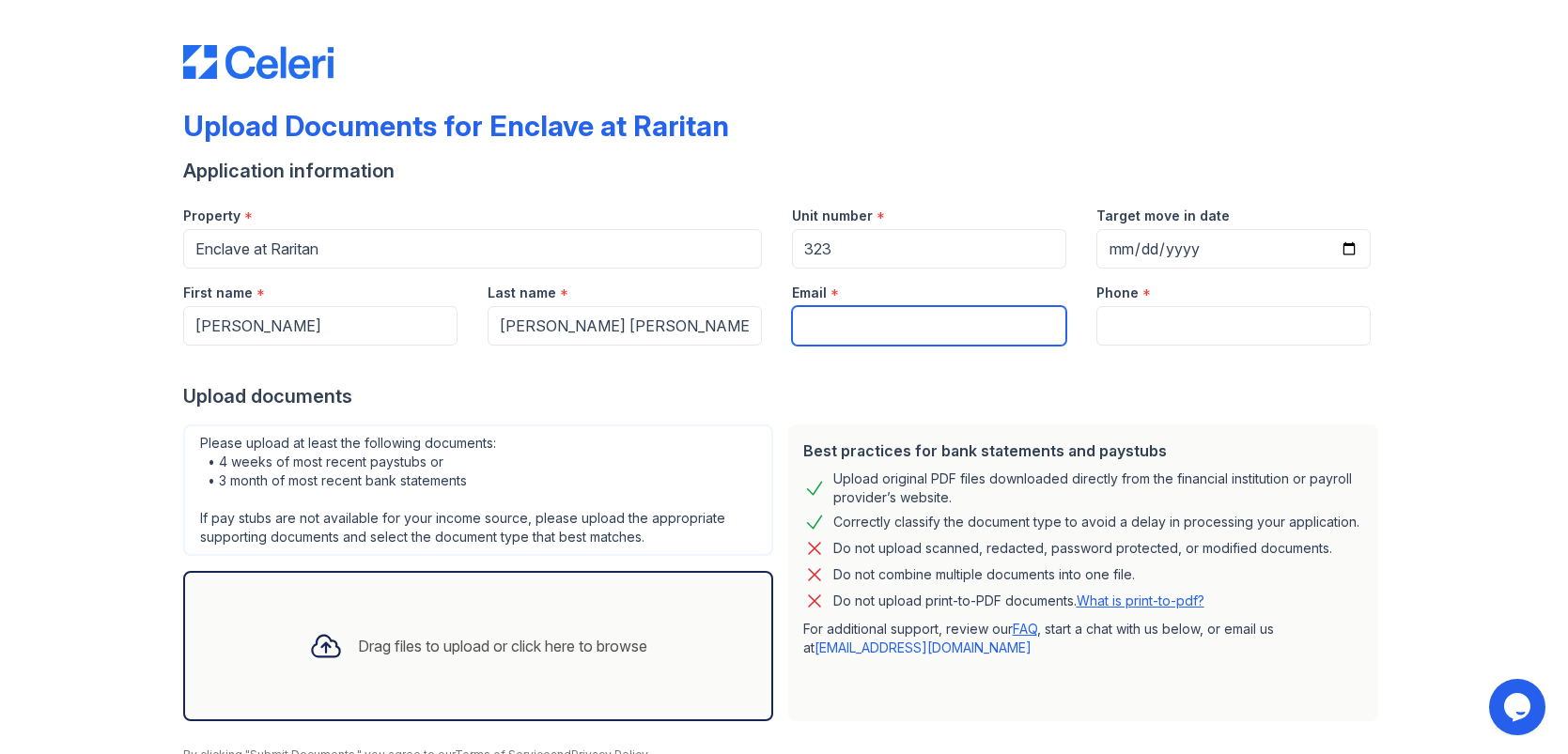
click at [823, 317] on input "Email" at bounding box center [930, 325] width 275 height 39
type input "mariamolinagonon@gmail.com"
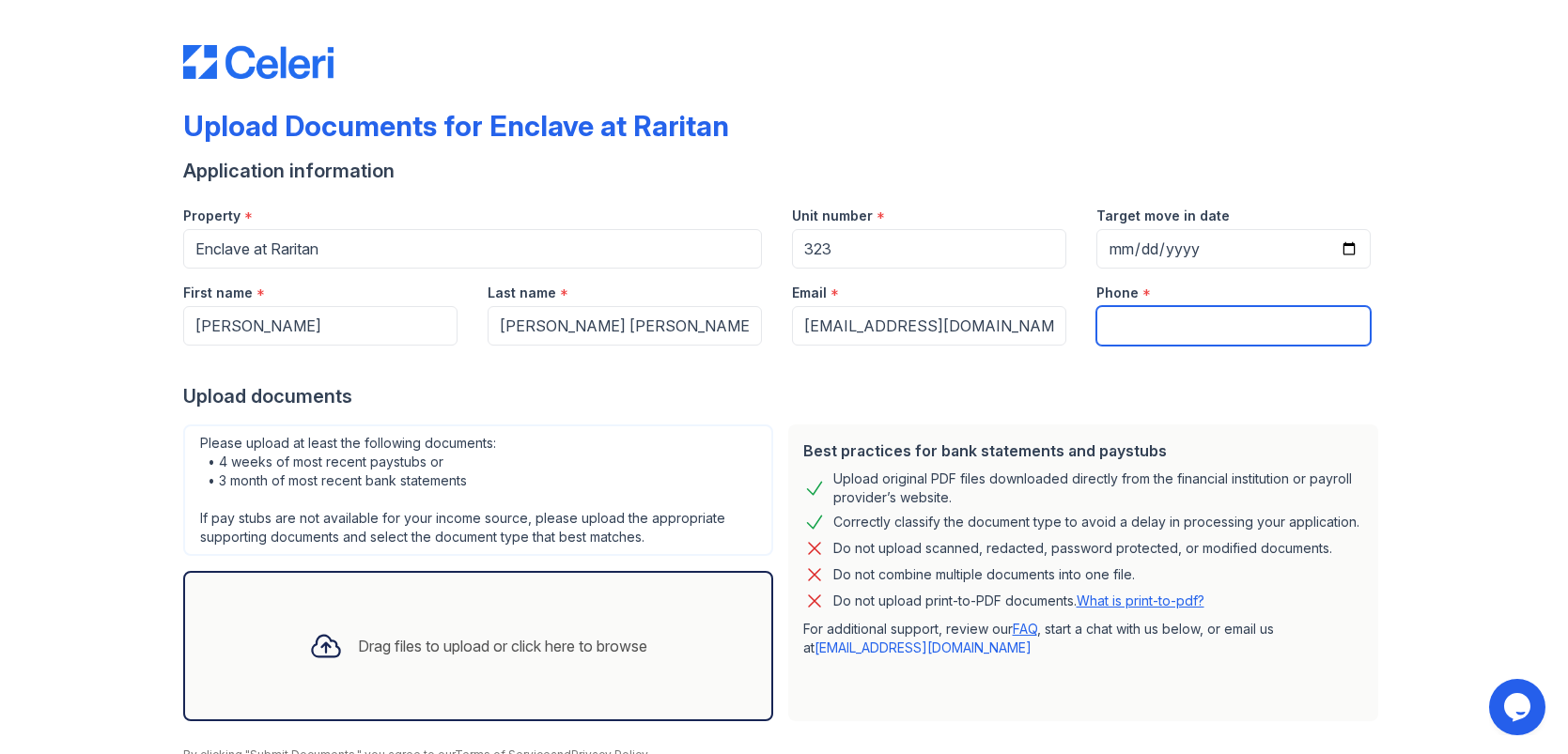
click at [1113, 322] on input "Phone" at bounding box center [1234, 325] width 275 height 39
type input "2019487193"
click at [284, 608] on div "Drag files to upload or click here to browse" at bounding box center [478, 646] width 591 height 150
click at [446, 648] on div "Drag files to upload or click here to browse" at bounding box center [502, 646] width 289 height 22
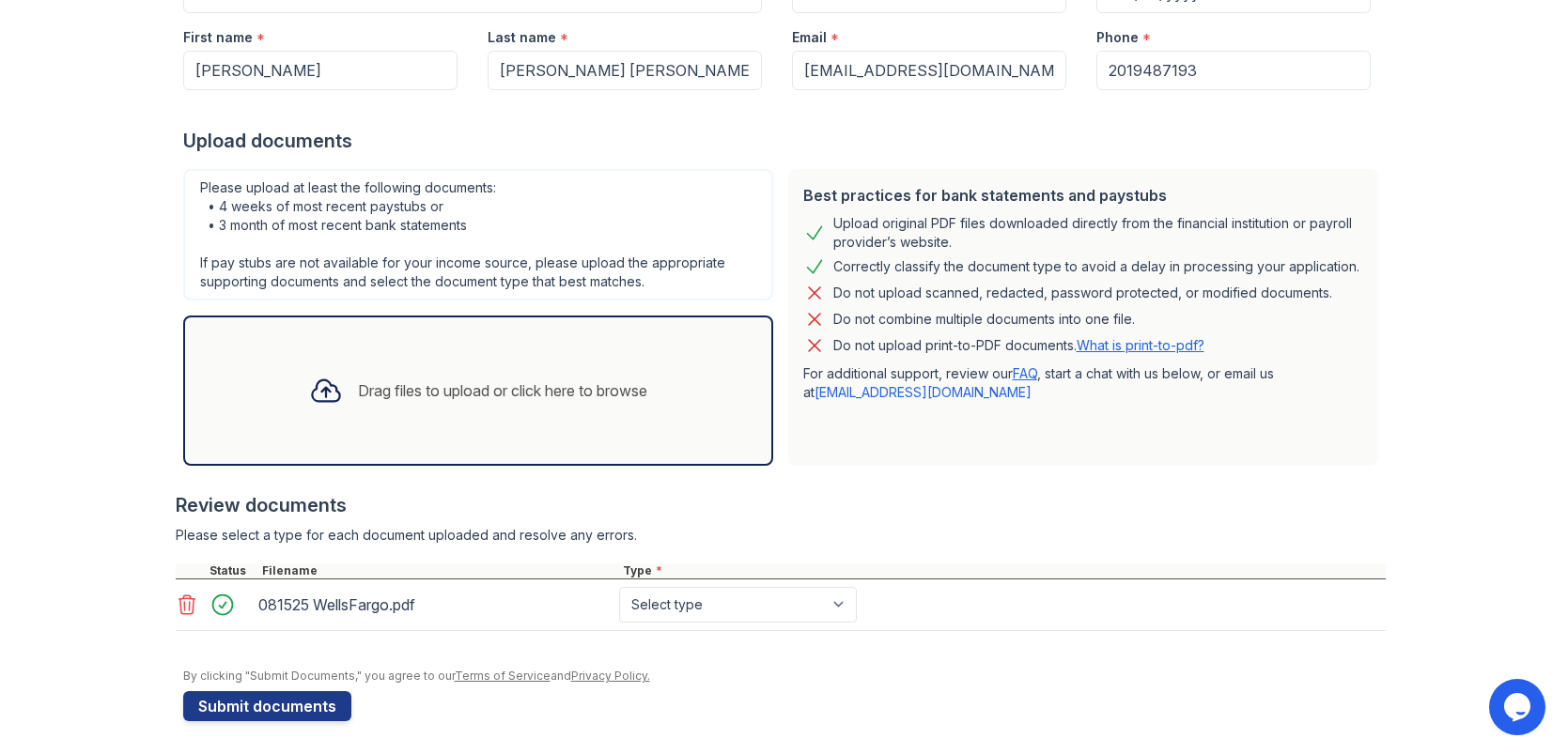
scroll to position [257, 0]
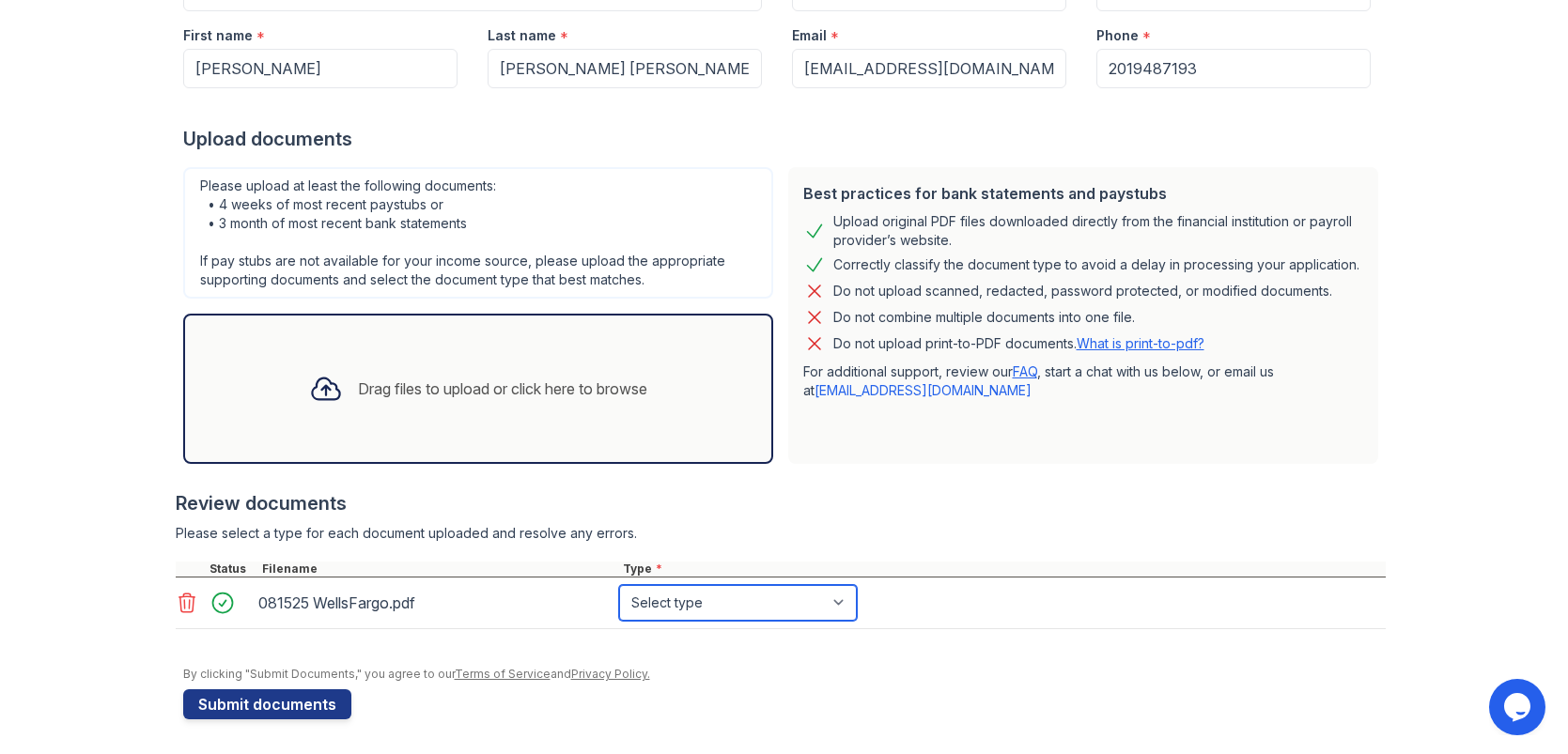
click at [844, 598] on select "Select type Paystub Bank Statement Offer Letter Tax Documents Benefit Award Let…" at bounding box center [738, 603] width 238 height 36
select select "bank_statement"
click at [619, 585] on select "Select type Paystub Bank Statement Offer Letter Tax Documents Benefit Award Let…" at bounding box center [738, 603] width 238 height 36
click at [840, 602] on select "Select type Paystub Bank Statement Offer Letter Tax Documents Benefit Award Let…" at bounding box center [738, 603] width 238 height 36
click at [619, 585] on select "Select type Paystub Bank Statement Offer Letter Tax Documents Benefit Award Let…" at bounding box center [738, 603] width 238 height 36
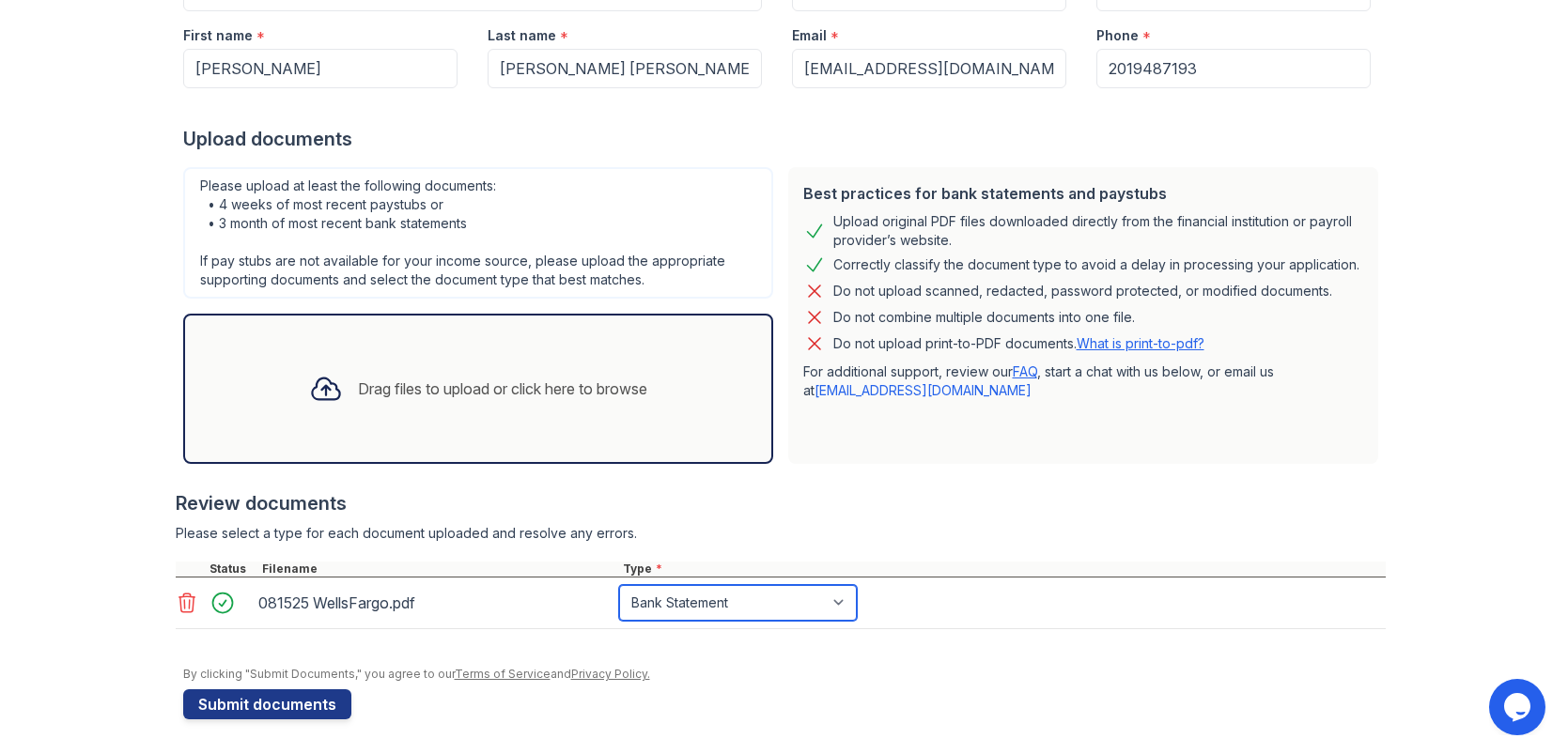
click at [848, 605] on select "Select type Paystub Bank Statement Offer Letter Tax Documents Benefit Award Let…" at bounding box center [738, 603] width 238 height 36
click at [418, 379] on div "Drag files to upload or click here to browse" at bounding box center [502, 389] width 289 height 22
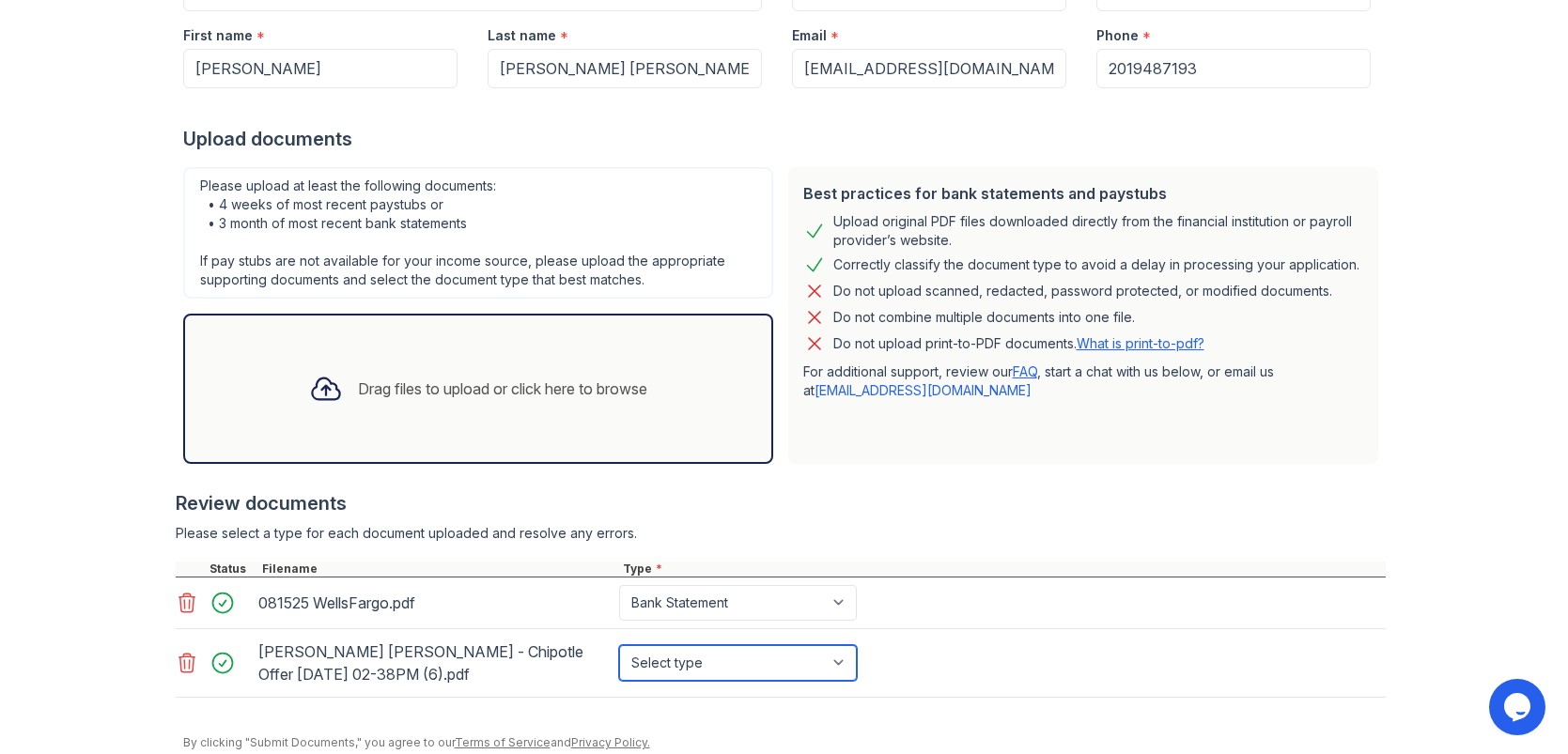
click at [842, 660] on select "Select type Paystub Bank Statement Offer Letter Tax Documents Benefit Award Let…" at bounding box center [738, 662] width 238 height 36
select select "offer_letter"
click at [619, 645] on select "Select type Paystub Bank Statement Offer Letter Tax Documents Benefit Award Let…" at bounding box center [738, 662] width 238 height 36
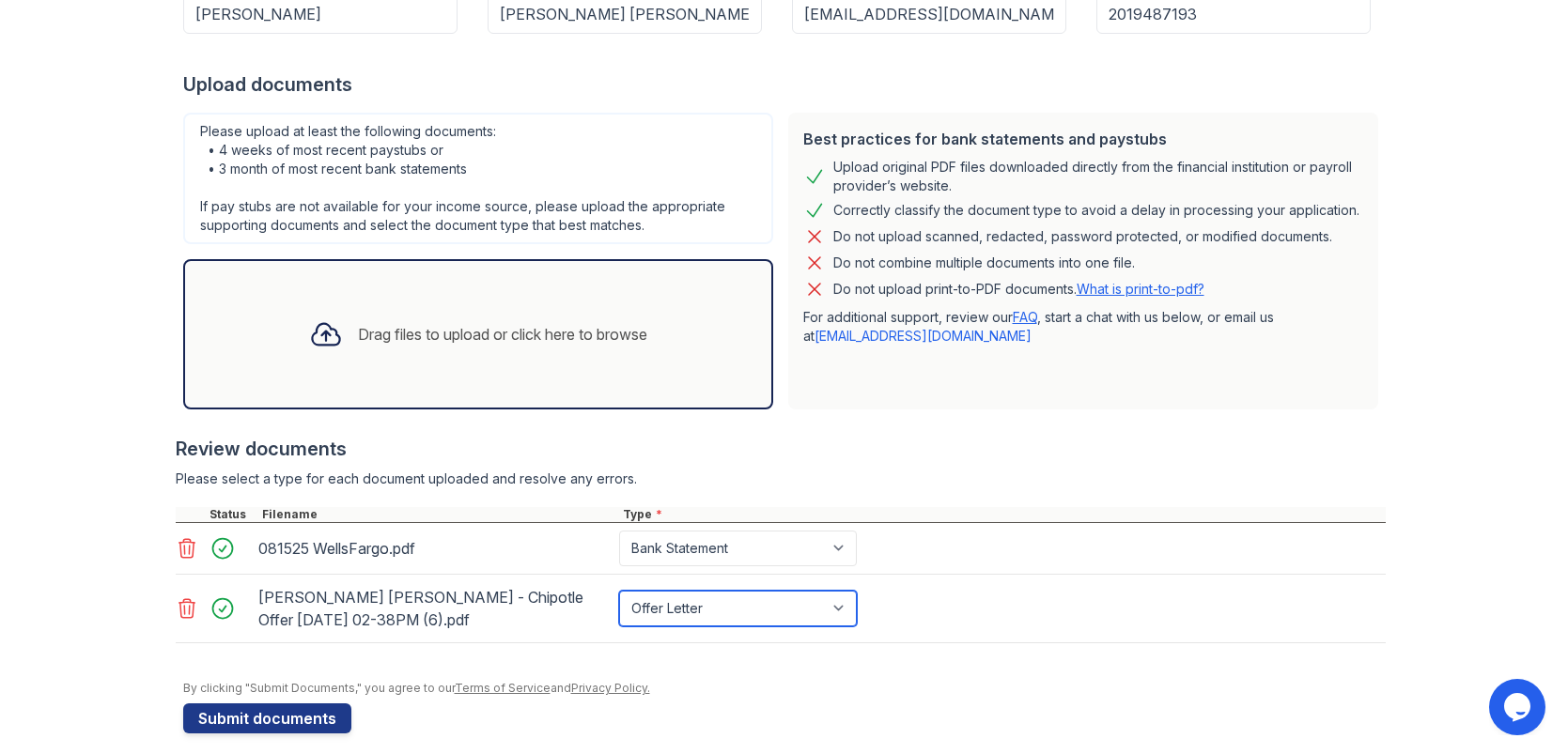
scroll to position [326, 0]
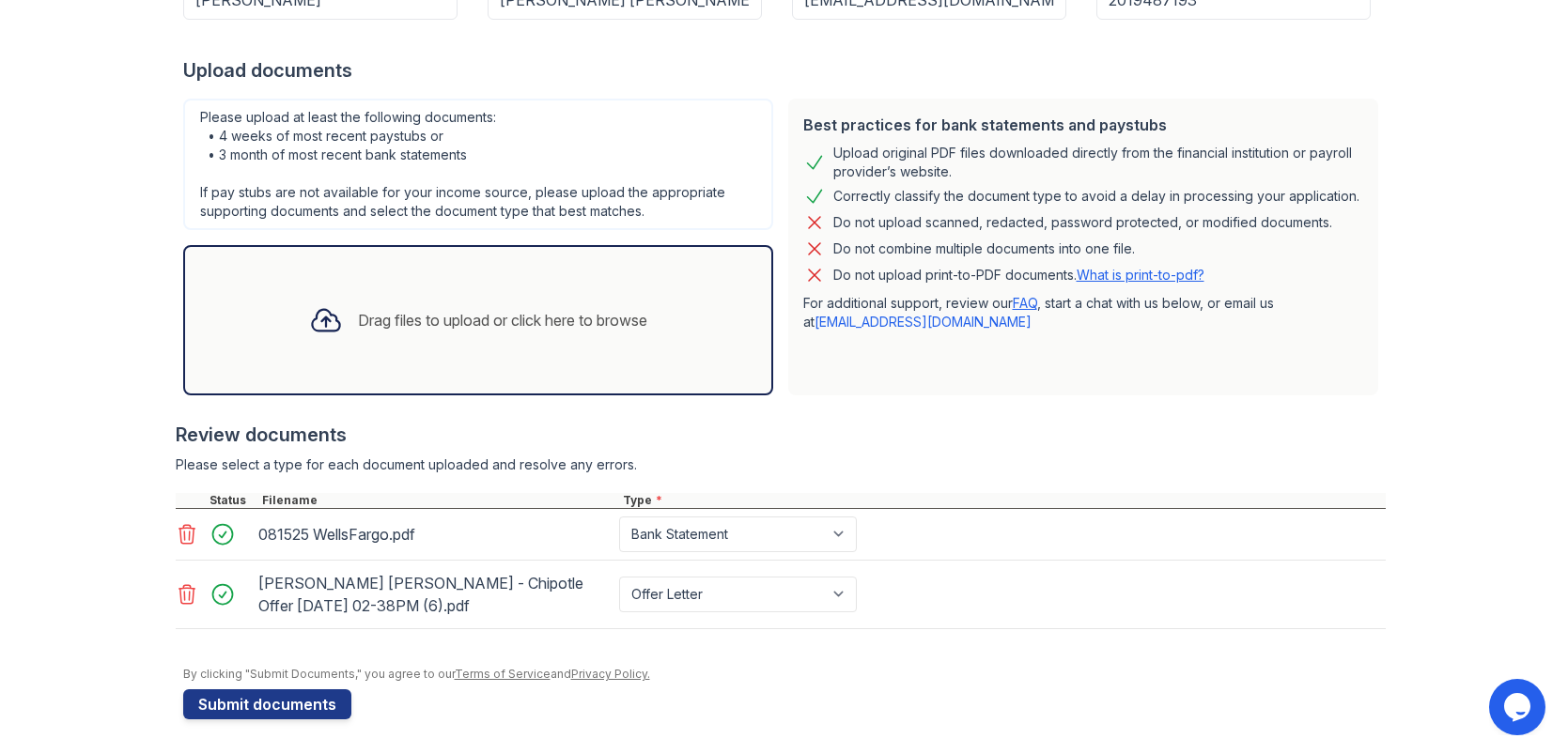
click at [389, 320] on div "Drag files to upload or click here to browse" at bounding box center [502, 320] width 289 height 22
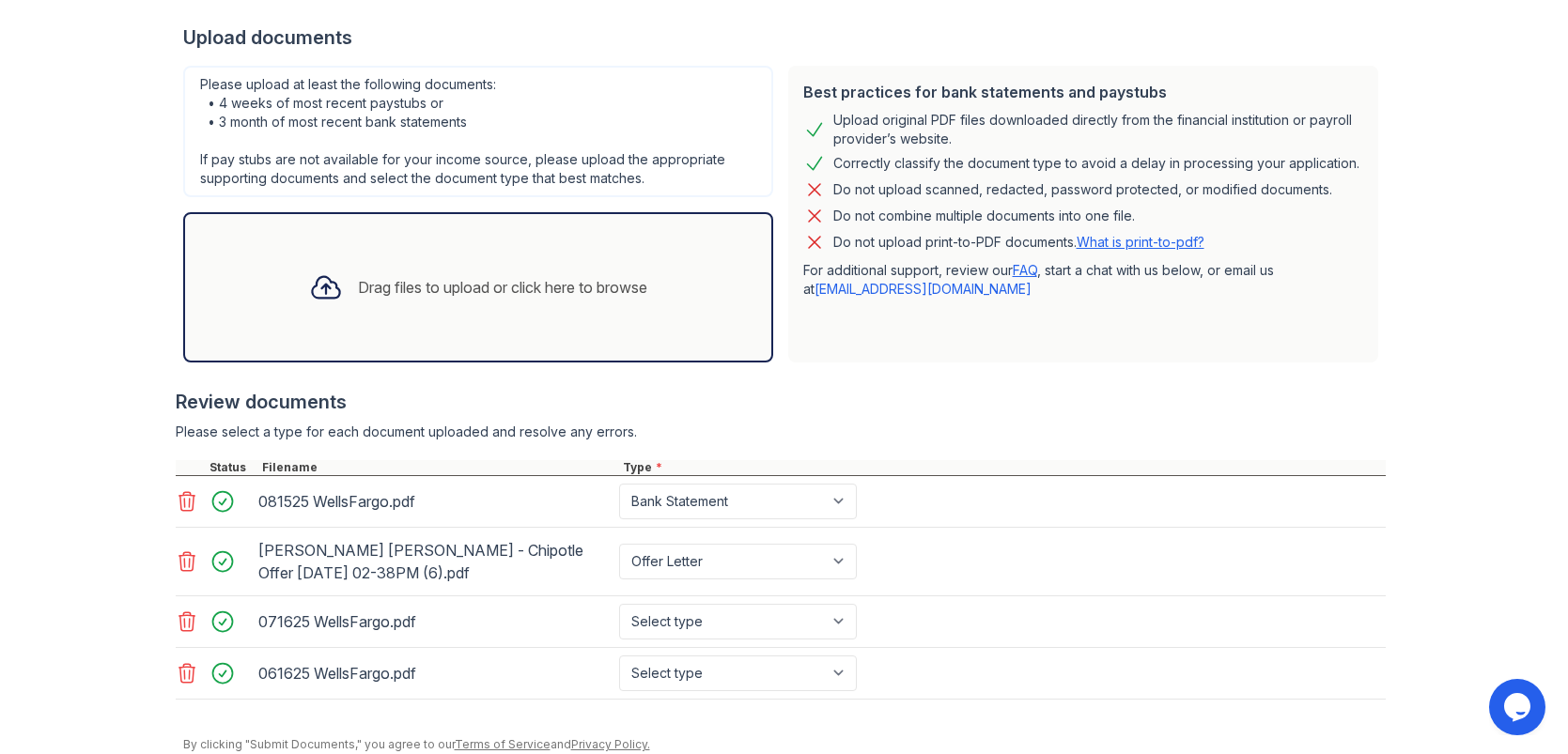
scroll to position [409, 0]
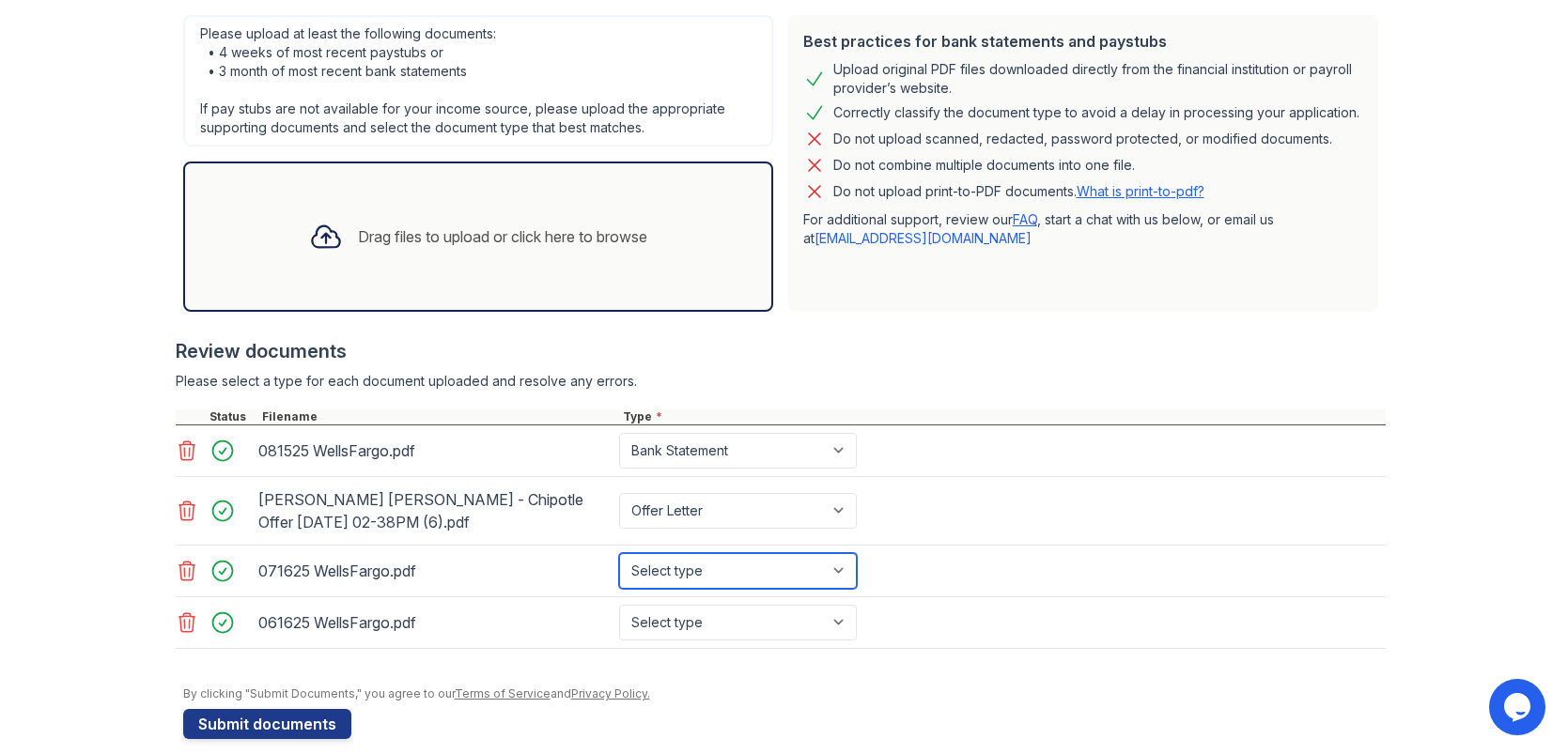
click at [842, 563] on select "Select type Paystub Bank Statement Offer Letter Tax Documents Benefit Award Let…" at bounding box center [738, 571] width 238 height 36
select select "bank_statement"
click at [619, 553] on select "Select type Paystub Bank Statement Offer Letter Tax Documents Benefit Award Let…" at bounding box center [738, 571] width 238 height 36
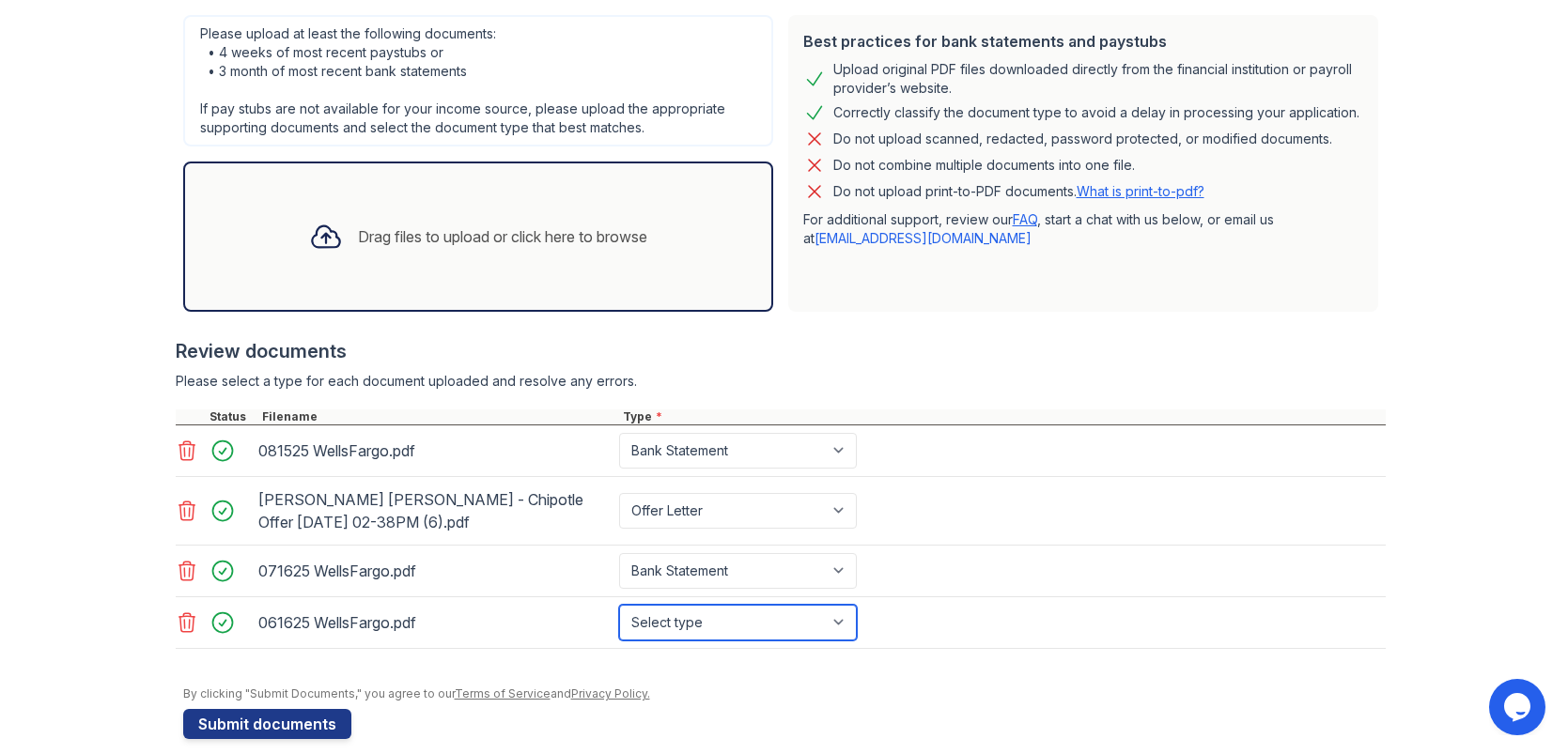
click at [839, 616] on select "Select type Paystub Bank Statement Offer Letter Tax Documents Benefit Award Let…" at bounding box center [738, 622] width 238 height 36
select select "bank_statement"
click at [619, 605] on select "Select type Paystub Bank Statement Offer Letter Tax Documents Benefit Award Let…" at bounding box center [738, 622] width 238 height 36
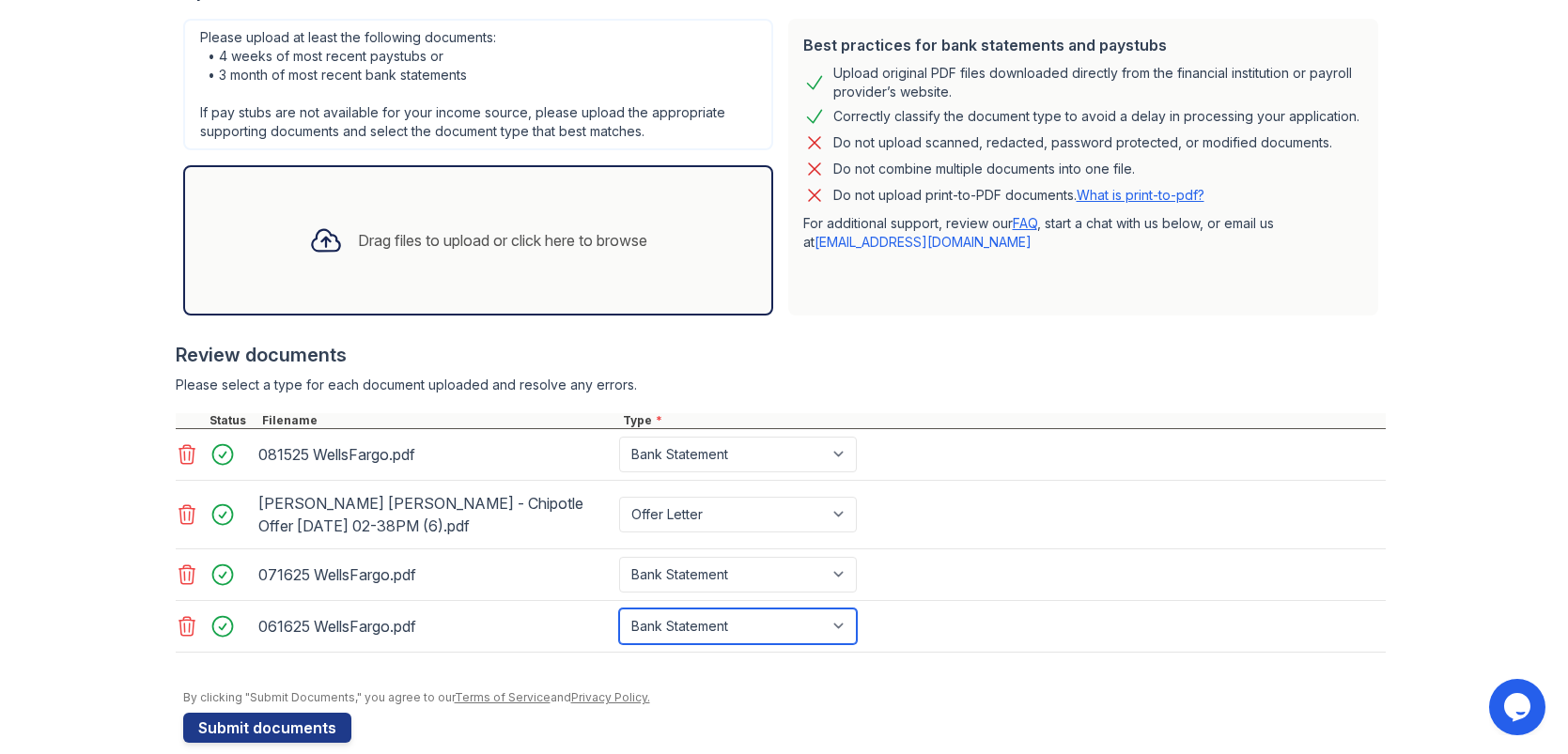
scroll to position [429, 0]
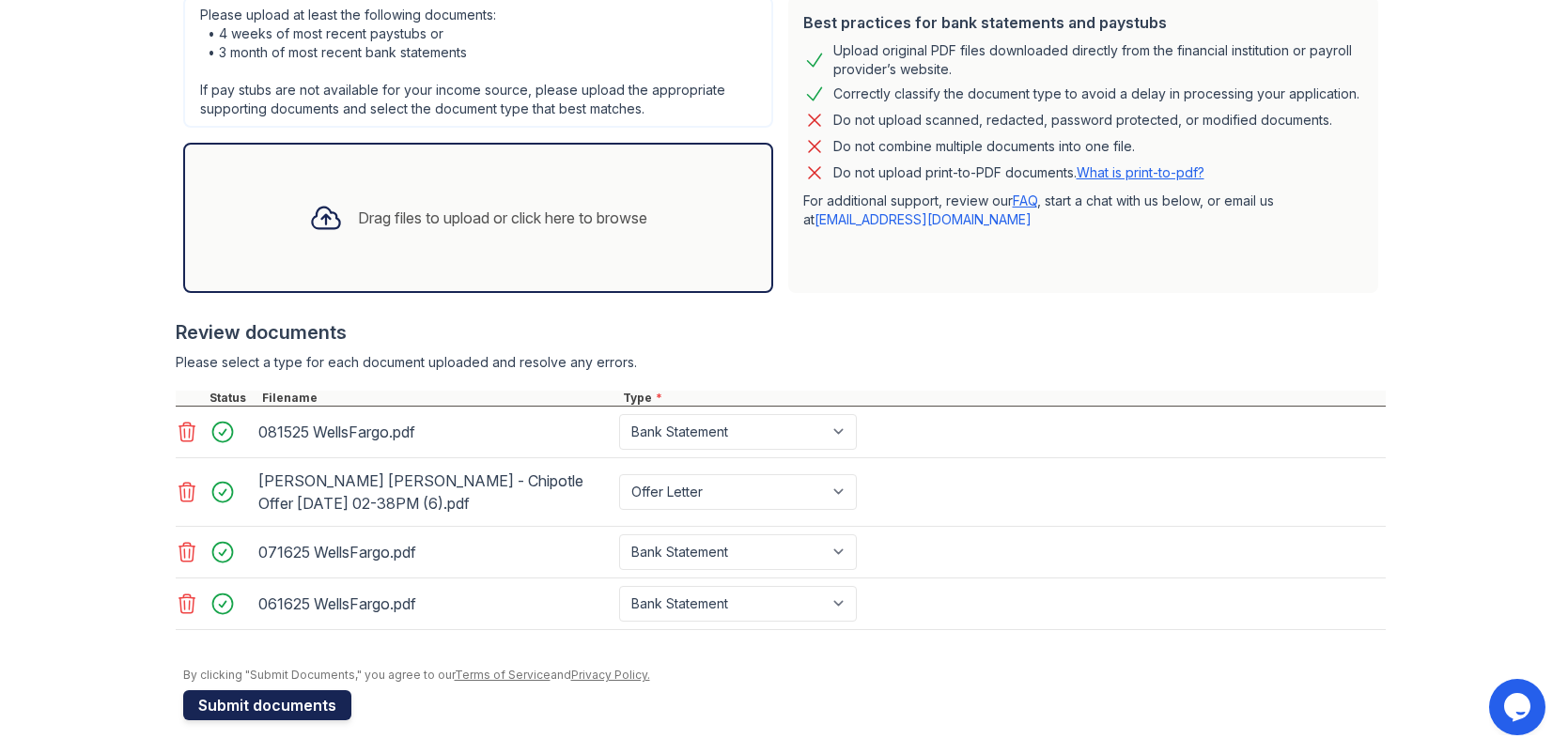
click at [250, 710] on button "Submit documents" at bounding box center [267, 705] width 169 height 30
